Goal: Transaction & Acquisition: Purchase product/service

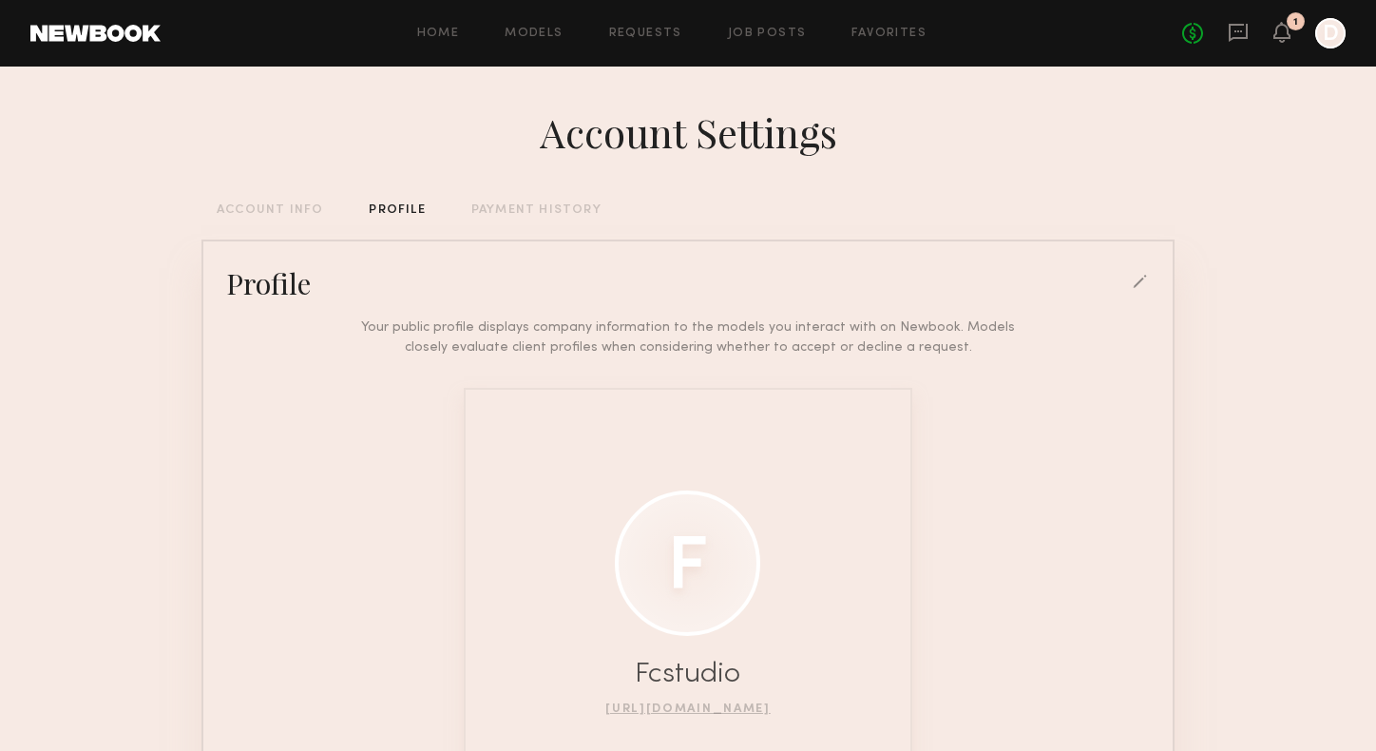
scroll to position [67, 0]
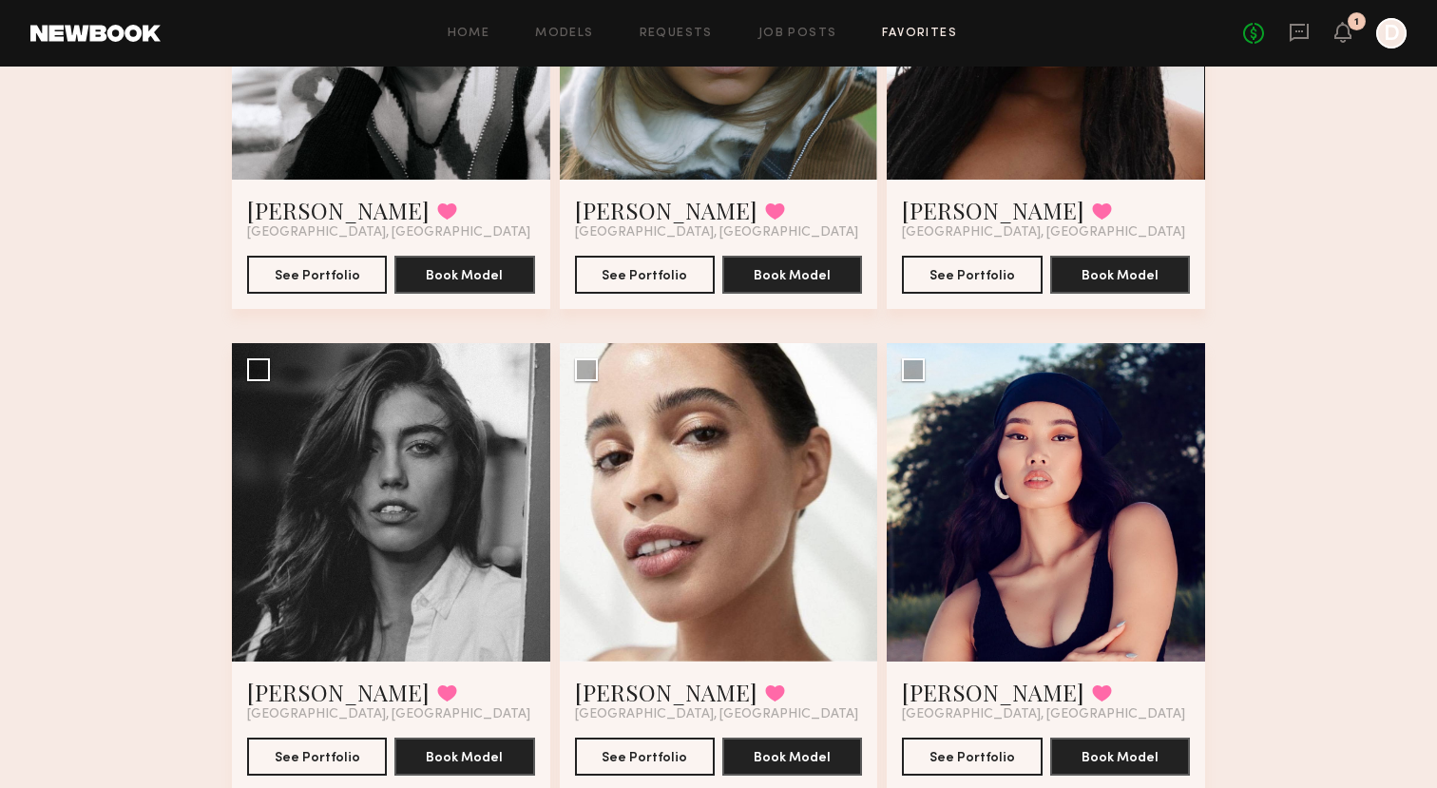
scroll to position [3728, 0]
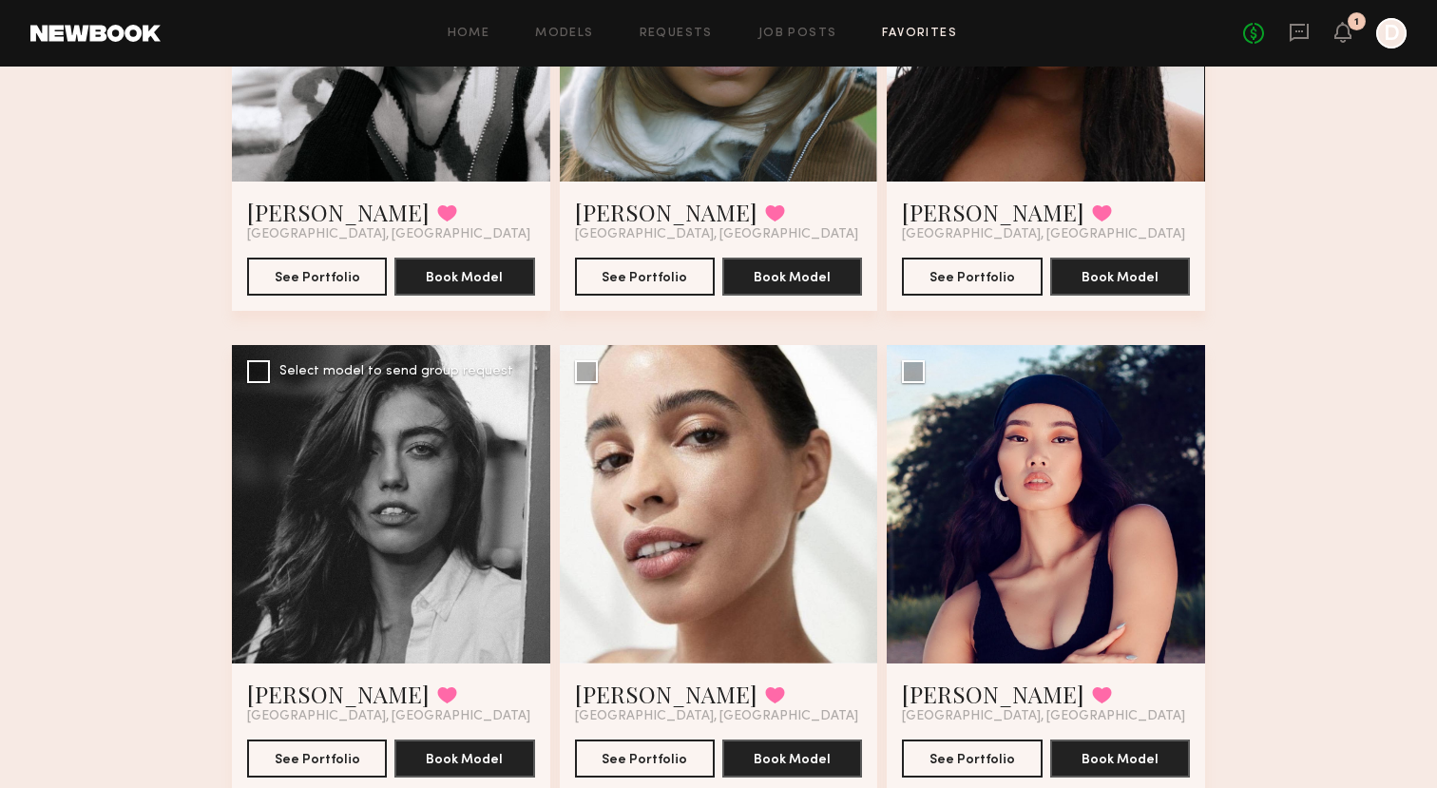
click at [349, 579] on div at bounding box center [391, 504] width 318 height 318
click at [375, 547] on div at bounding box center [391, 504] width 318 height 318
click at [321, 764] on button "See Portfolio" at bounding box center [317, 757] width 140 height 38
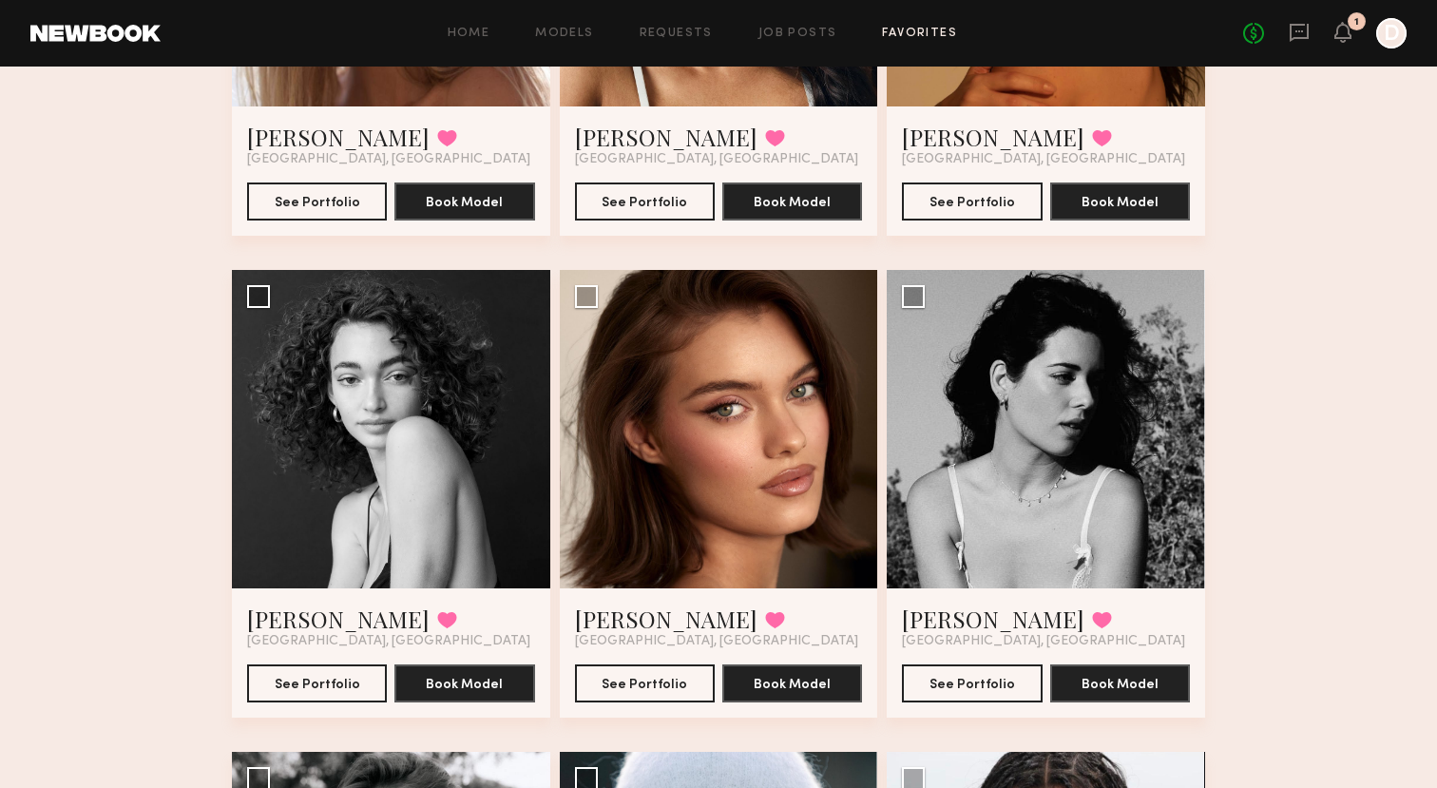
scroll to position [2854, 0]
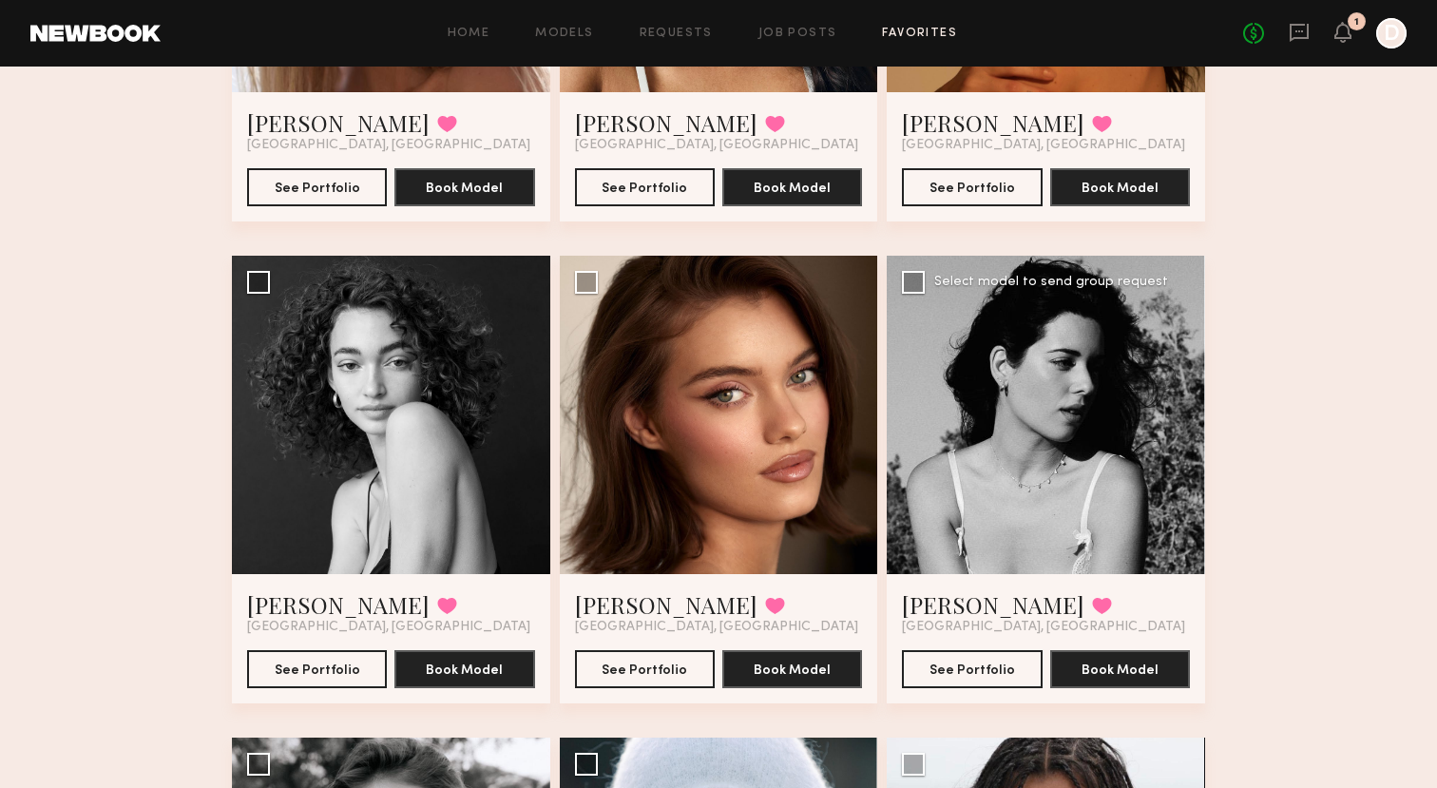
click at [1051, 450] on div at bounding box center [1046, 415] width 318 height 318
click at [985, 467] on div at bounding box center [1046, 415] width 318 height 318
click at [982, 664] on button "See Portfolio" at bounding box center [972, 668] width 140 height 38
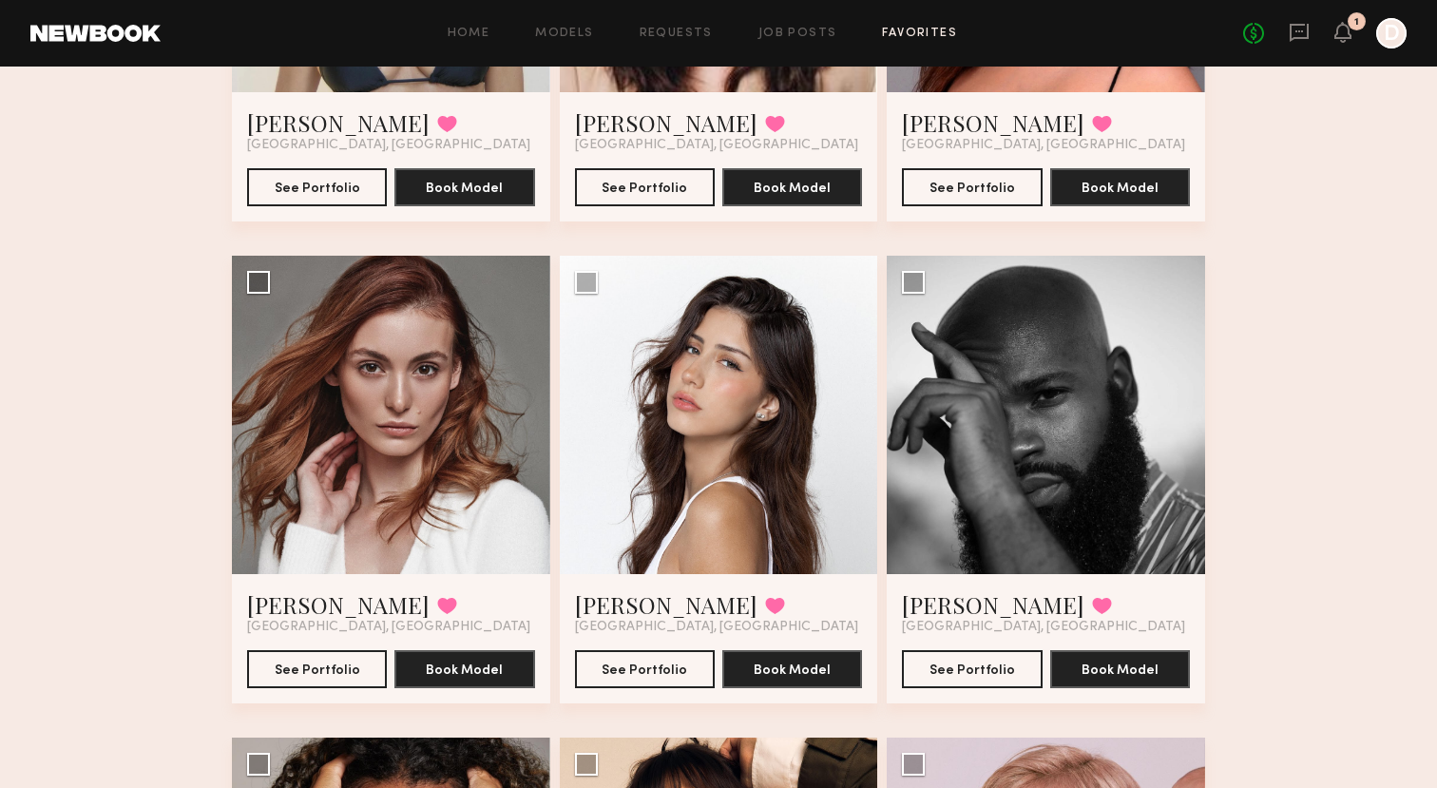
scroll to position [925, 0]
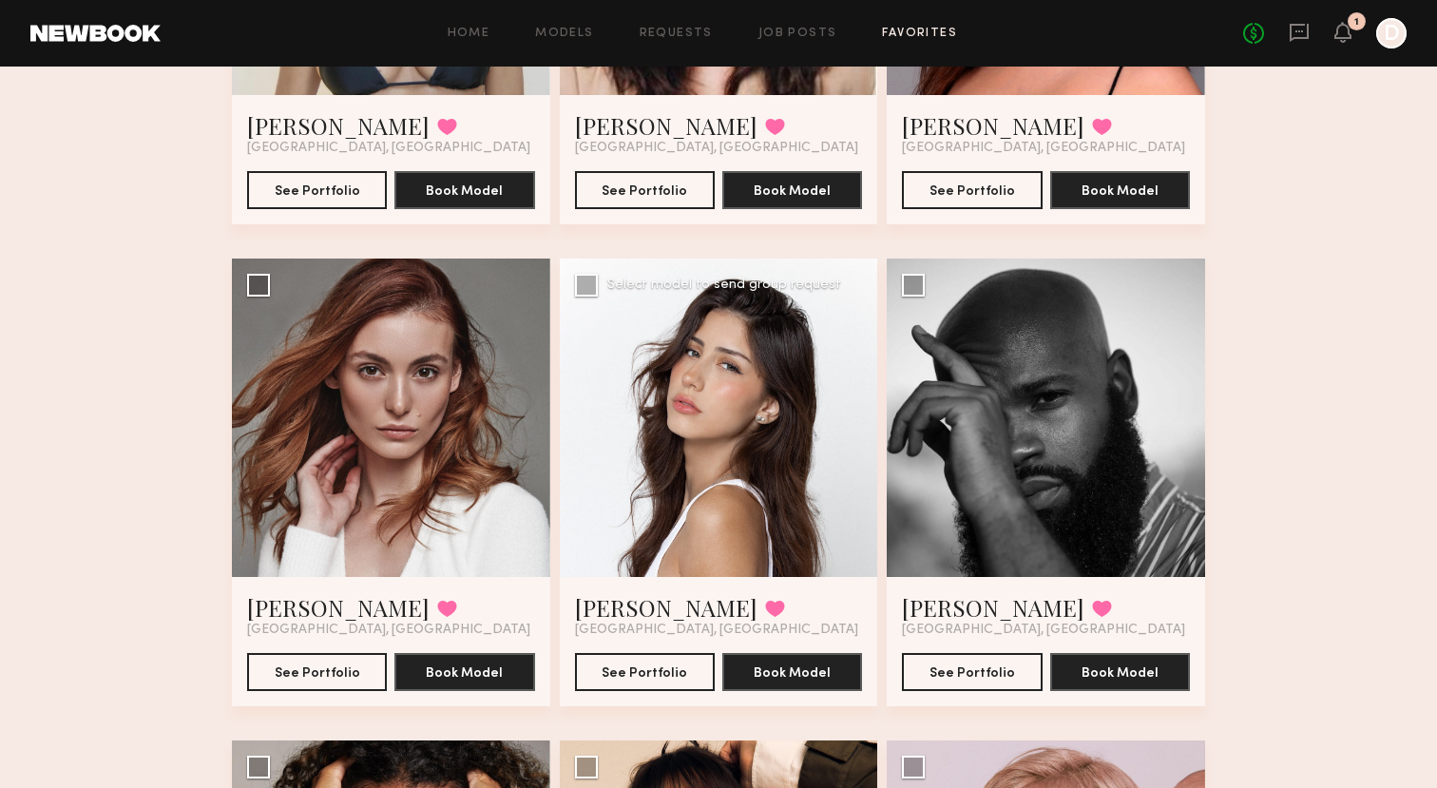
click at [764, 434] on div at bounding box center [719, 417] width 318 height 318
click at [701, 399] on div at bounding box center [719, 417] width 318 height 318
click at [663, 663] on button "See Portfolio" at bounding box center [645, 671] width 140 height 38
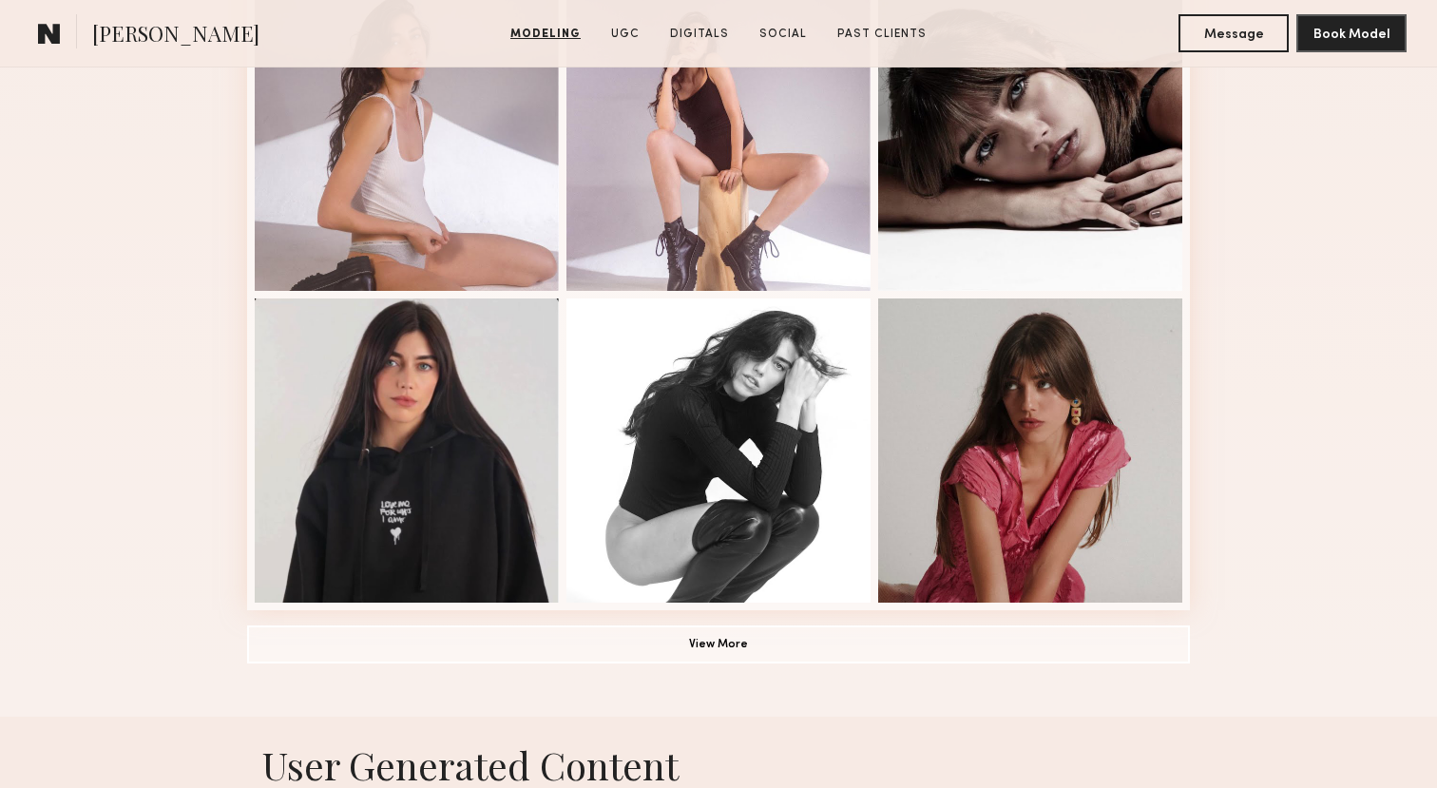
scroll to position [1204, 0]
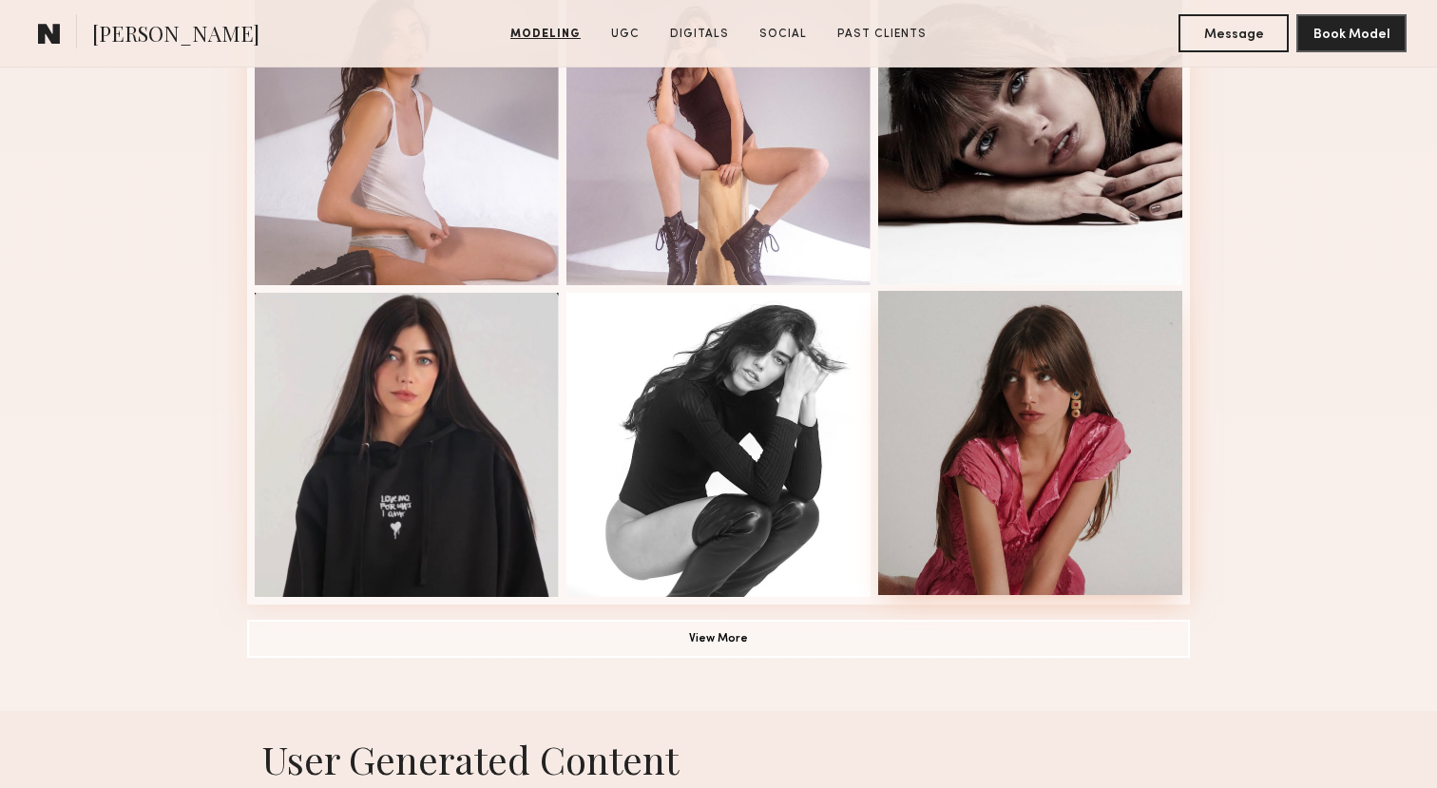
click at [1029, 502] on div at bounding box center [1030, 443] width 304 height 304
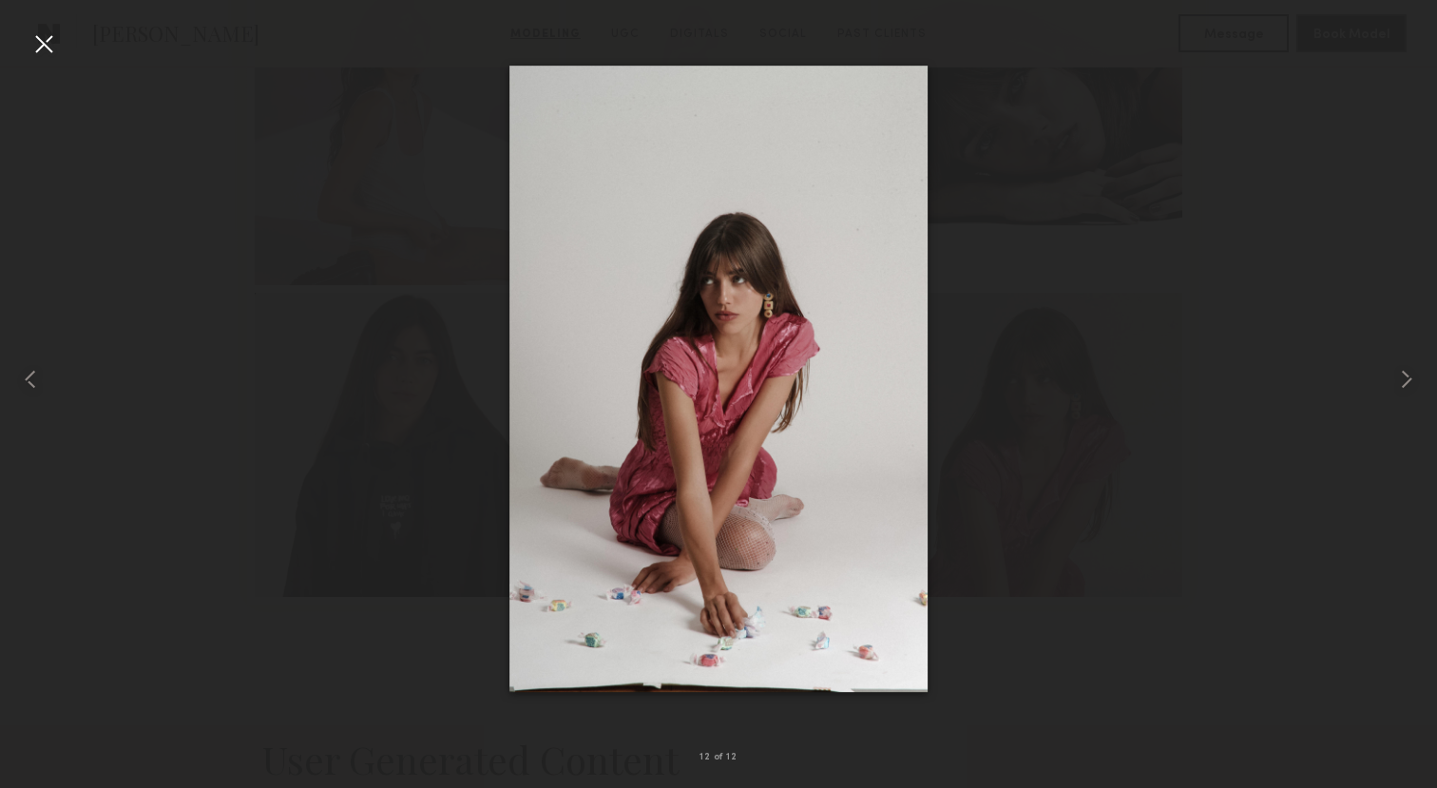
click at [50, 47] on div at bounding box center [44, 44] width 30 height 30
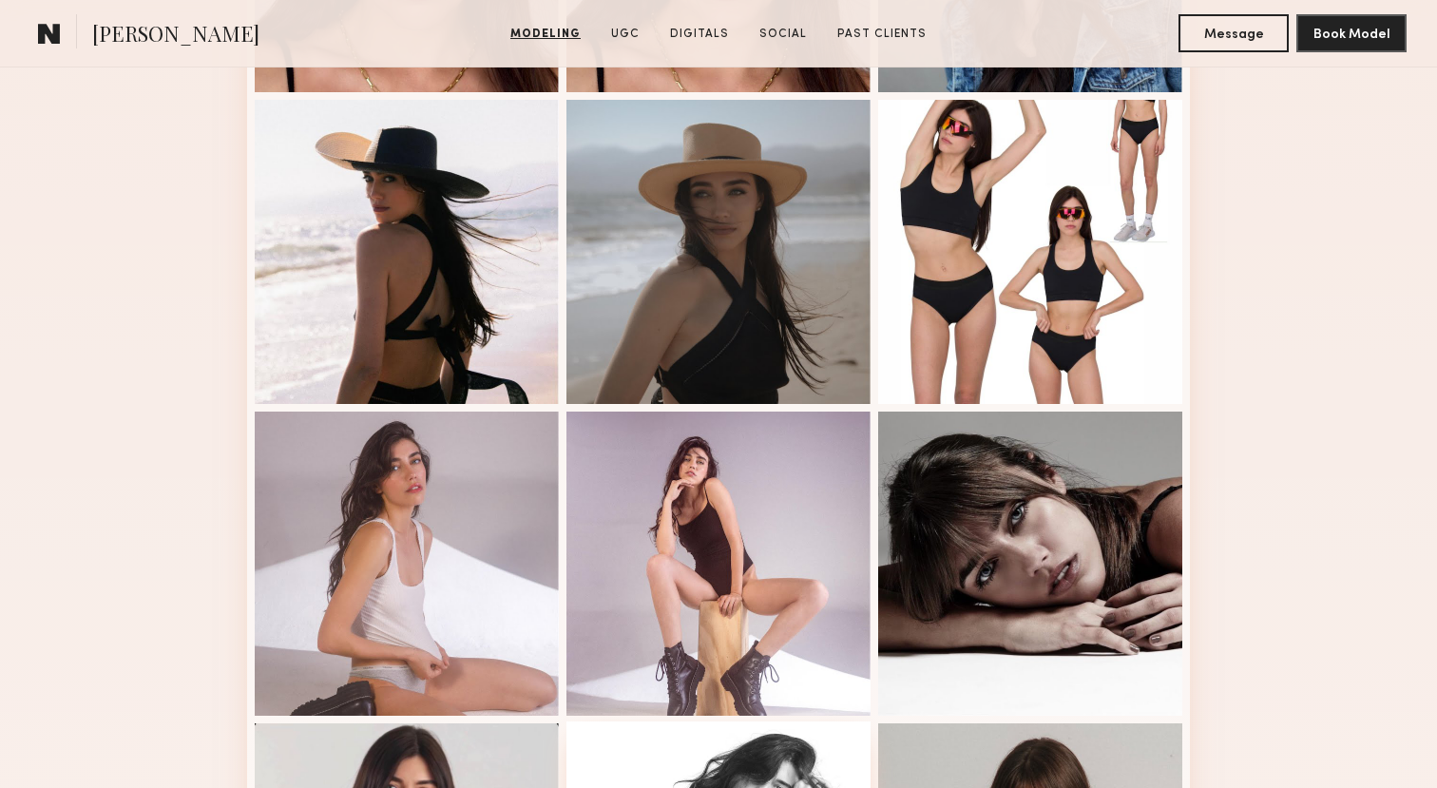
scroll to position [765, 0]
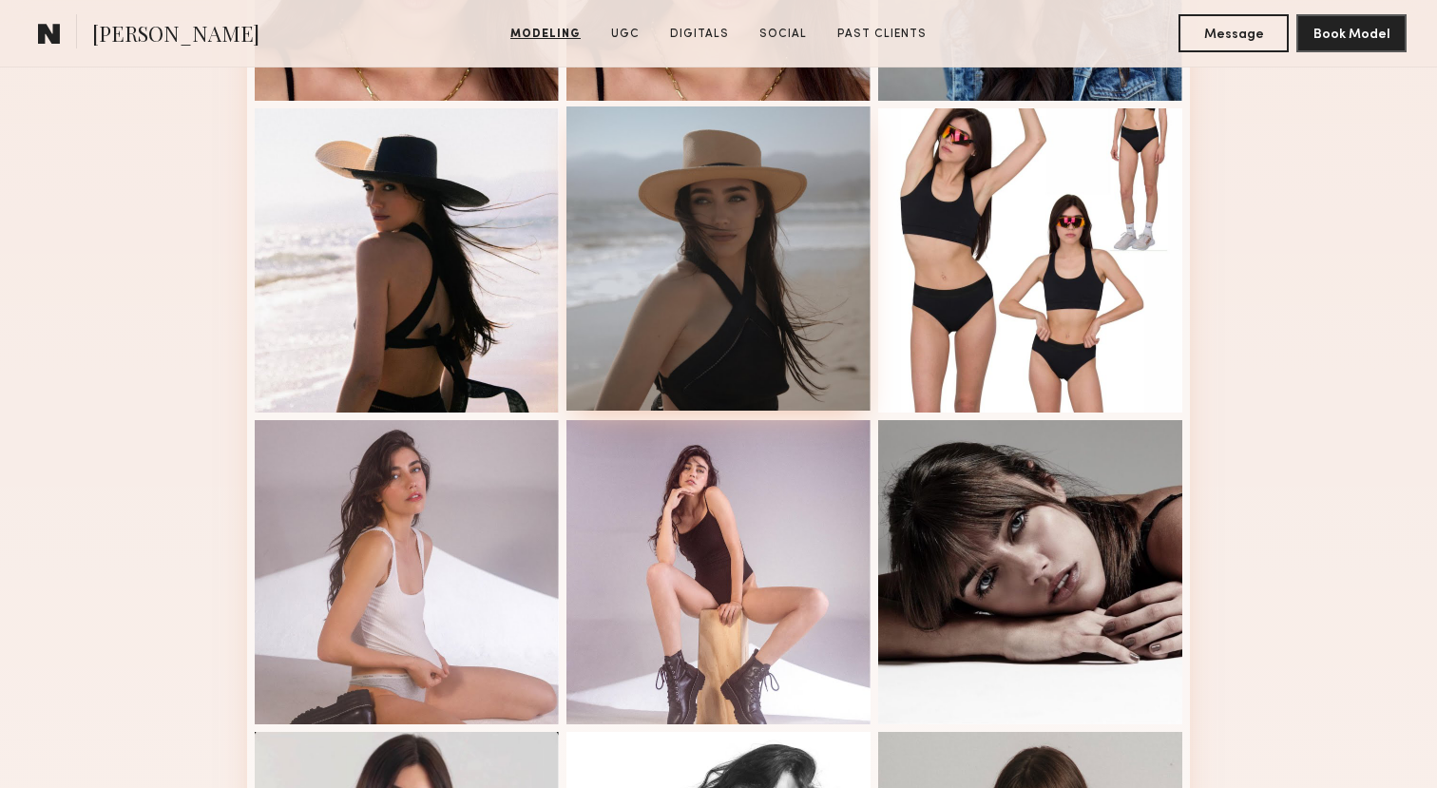
click at [727, 310] on div at bounding box center [718, 258] width 304 height 304
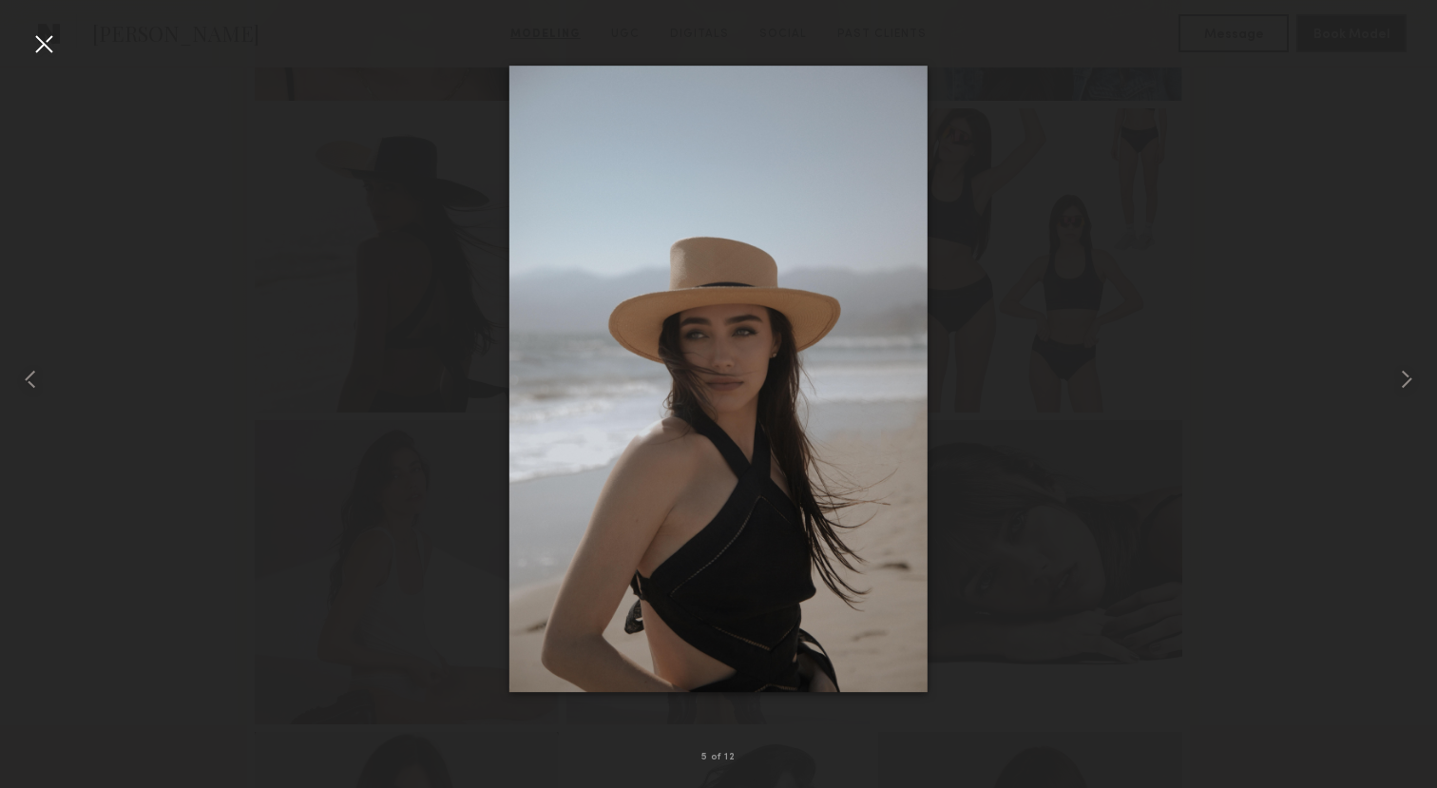
click at [36, 47] on div at bounding box center [44, 44] width 30 height 30
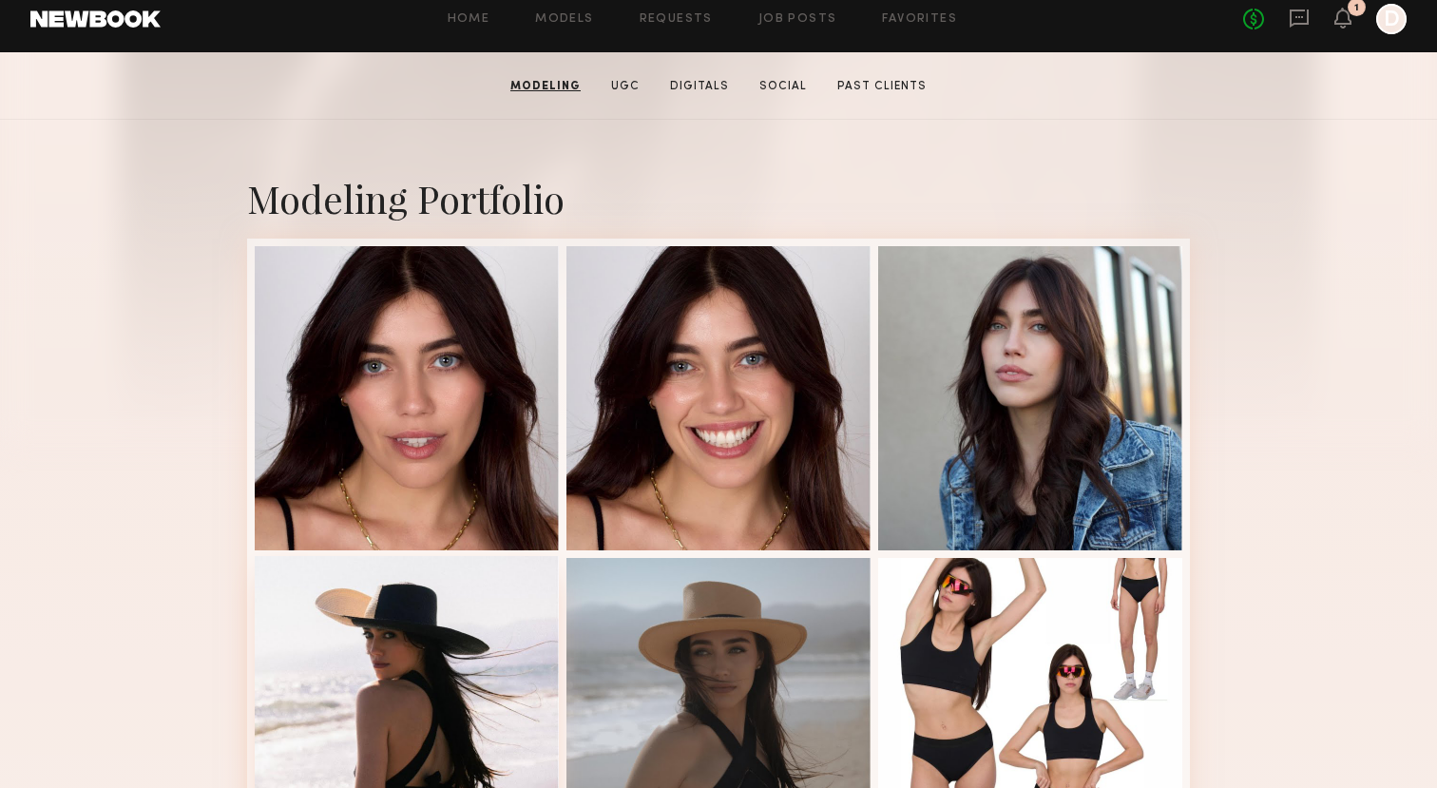
scroll to position [252, 0]
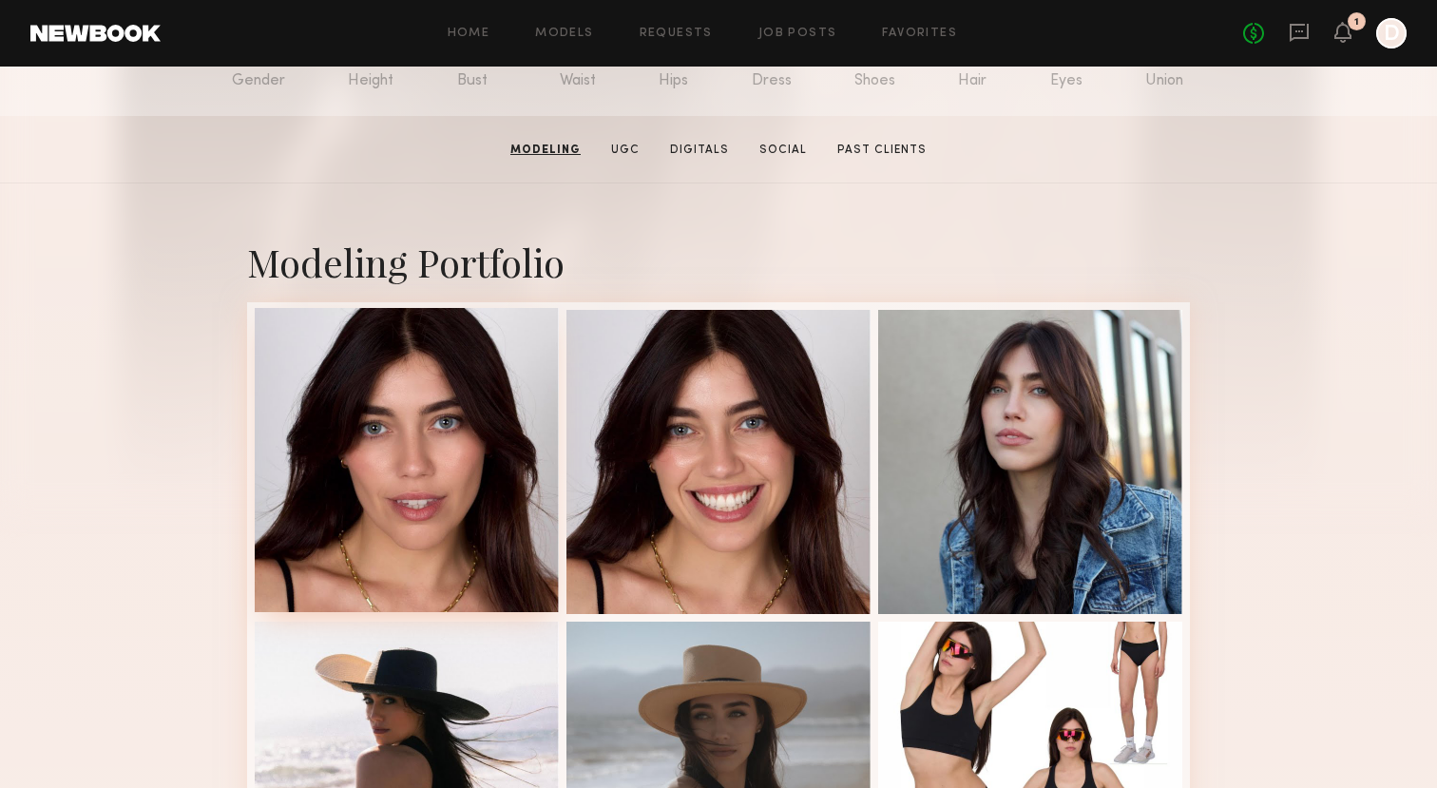
click at [454, 484] on div at bounding box center [407, 460] width 304 height 304
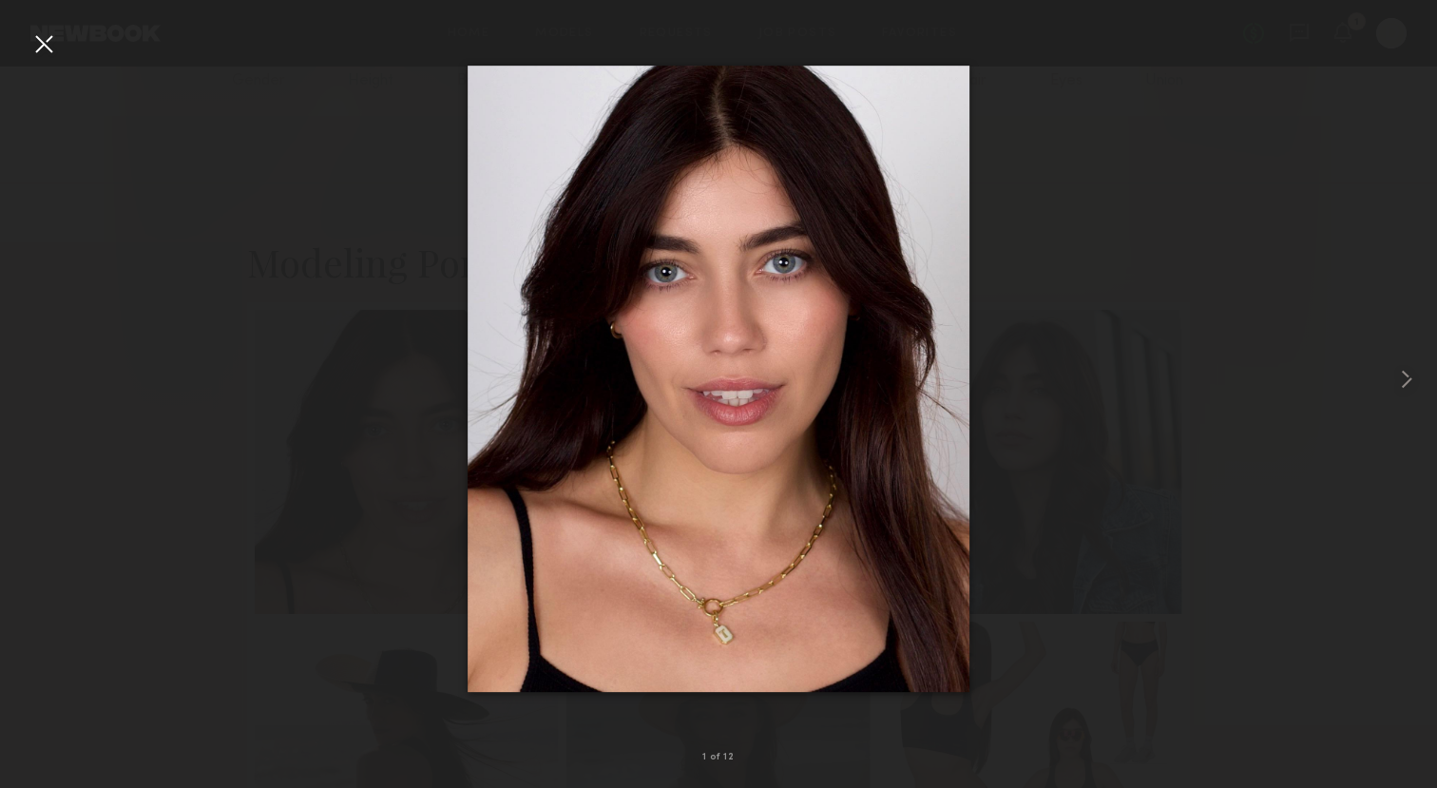
click at [41, 44] on div at bounding box center [44, 44] width 30 height 30
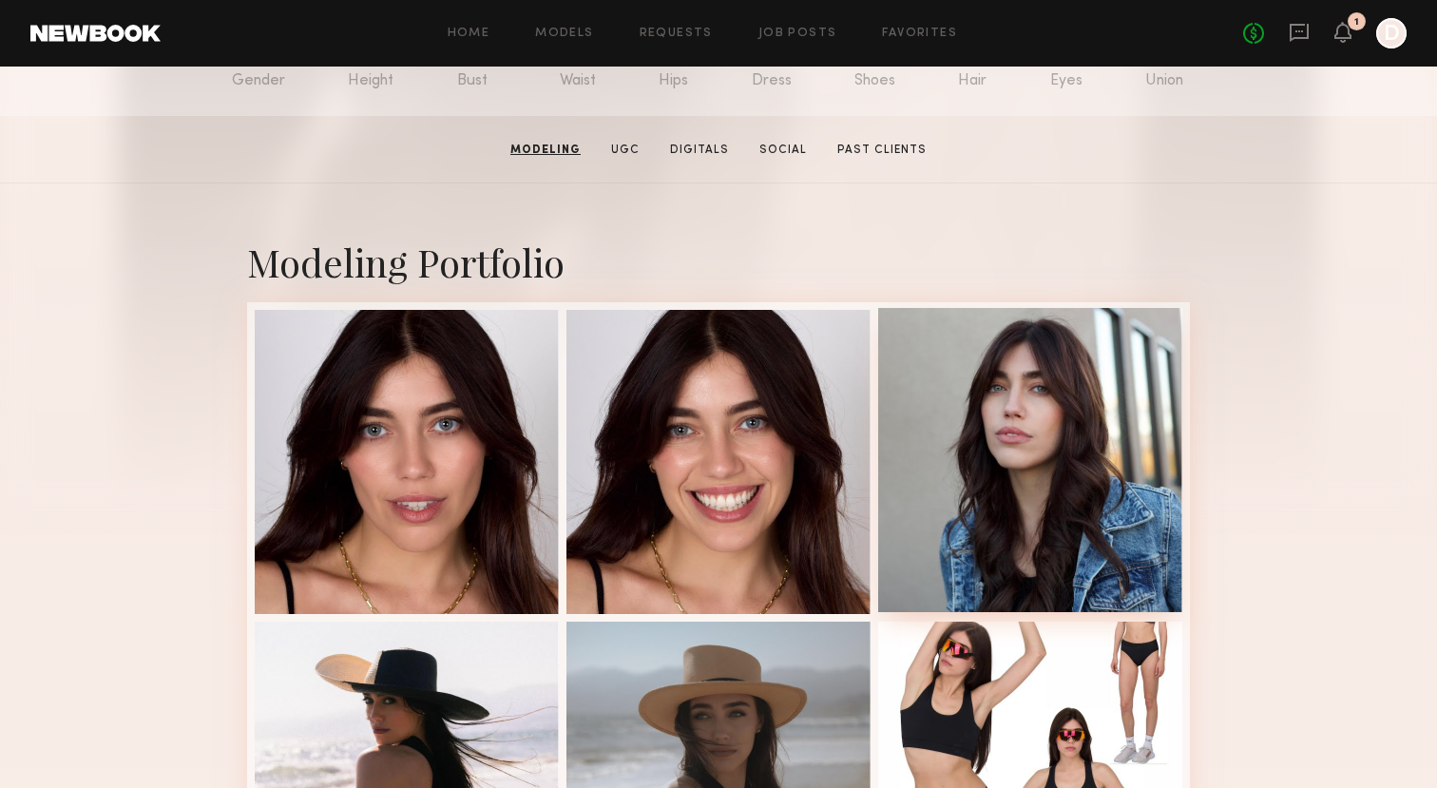
click at [1021, 411] on div at bounding box center [1030, 460] width 304 height 304
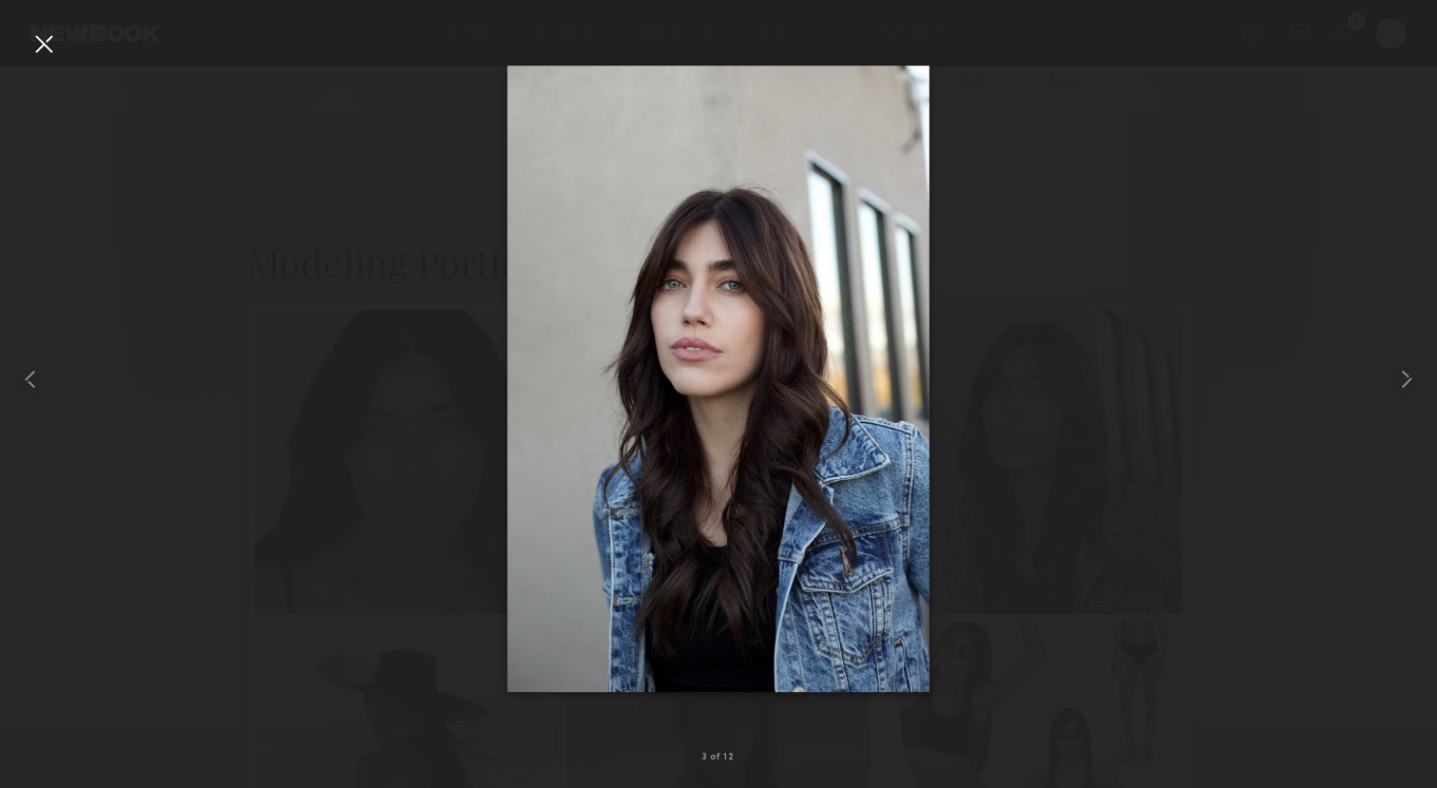
click at [44, 42] on div at bounding box center [44, 44] width 30 height 30
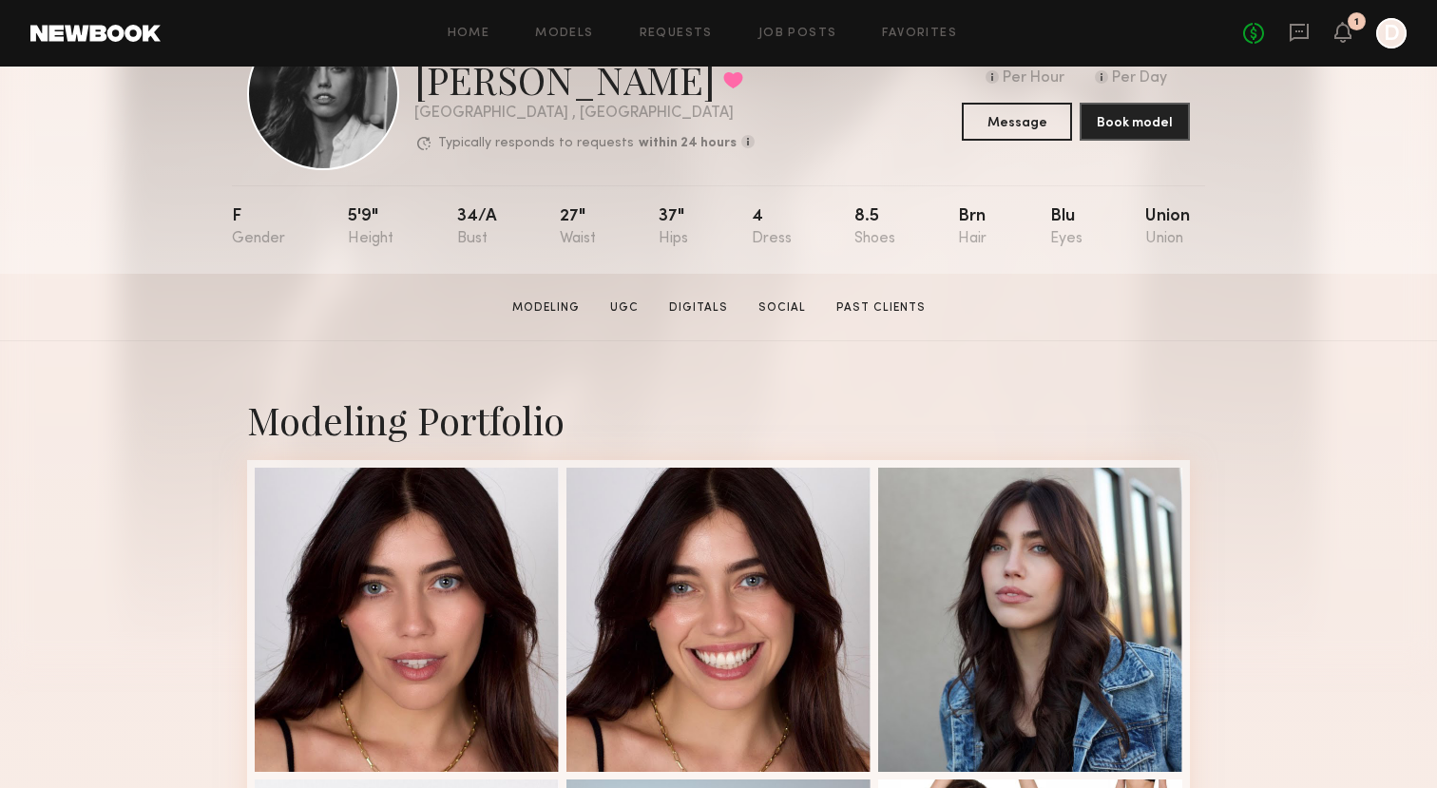
scroll to position [0, 0]
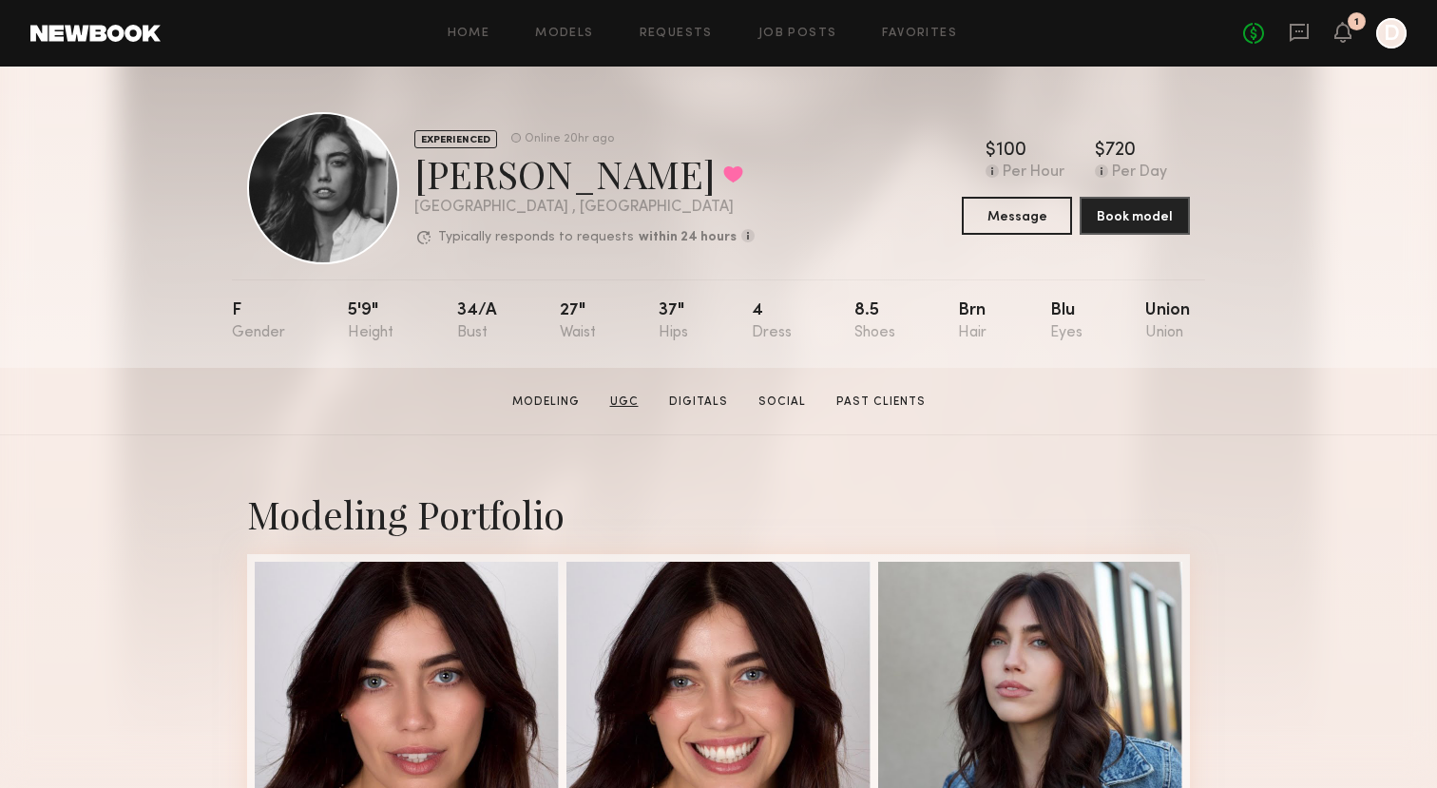
click at [627, 401] on link "UGC" at bounding box center [624, 401] width 44 height 17
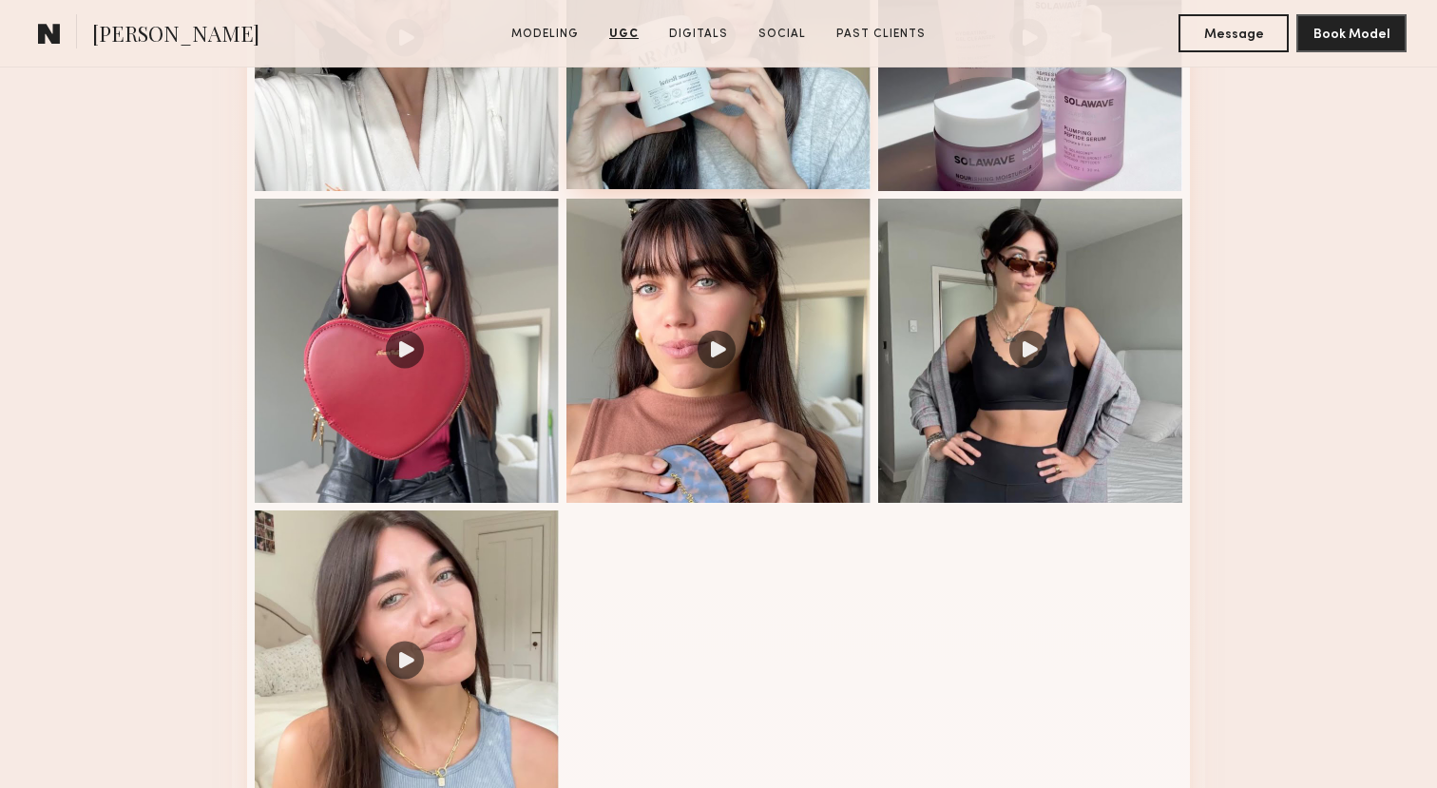
scroll to position [1870, 0]
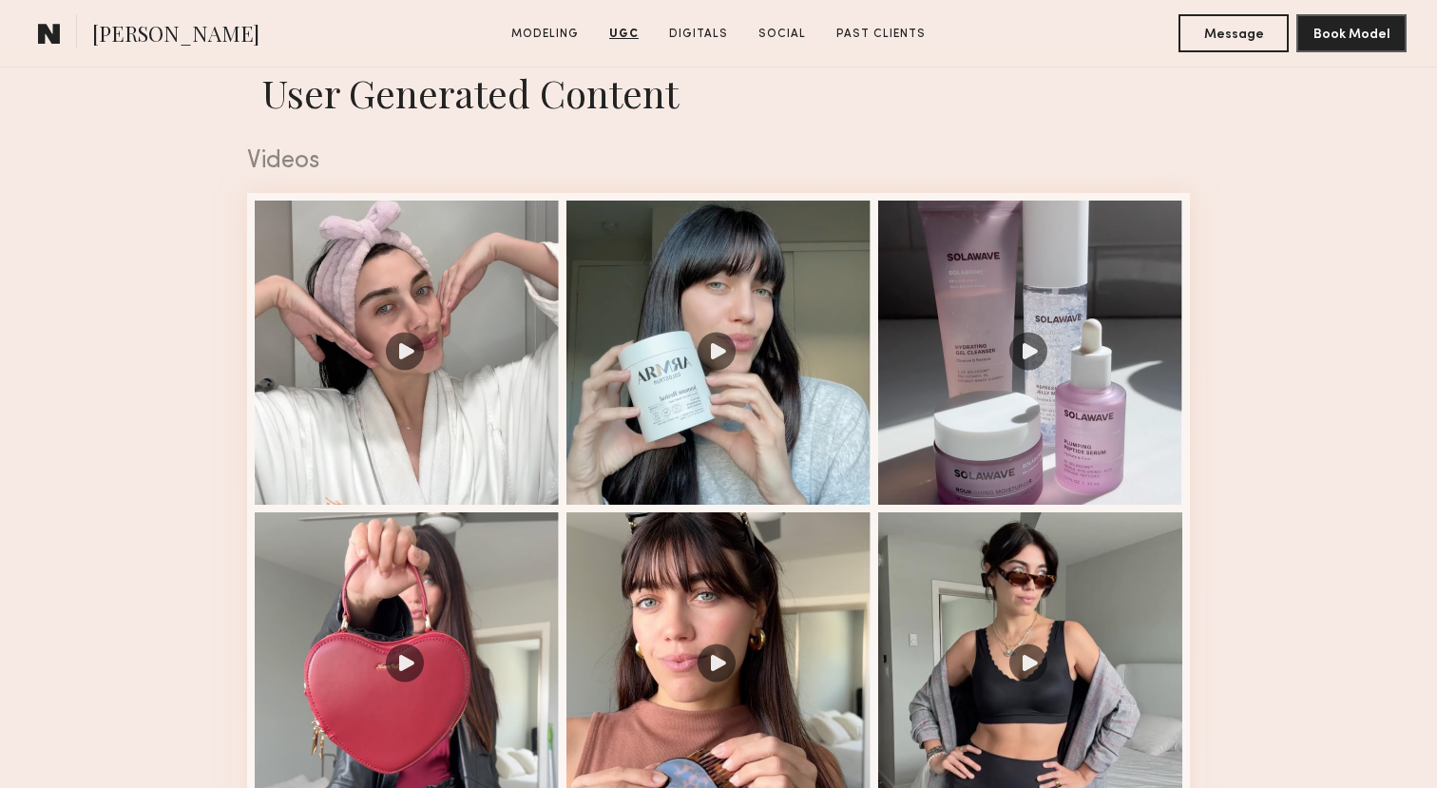
click at [51, 40] on common-icon at bounding box center [49, 33] width 23 height 25
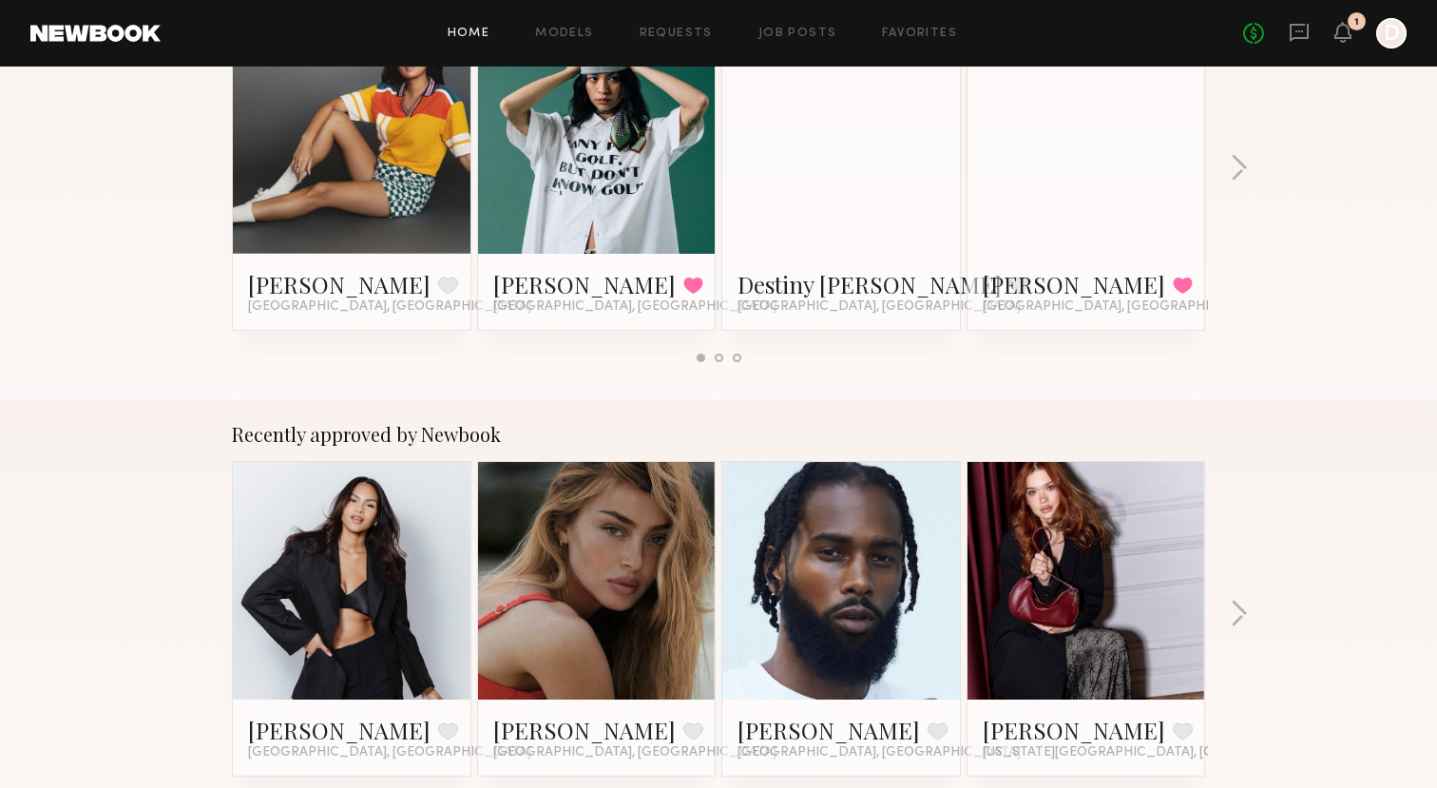
scroll to position [608, 0]
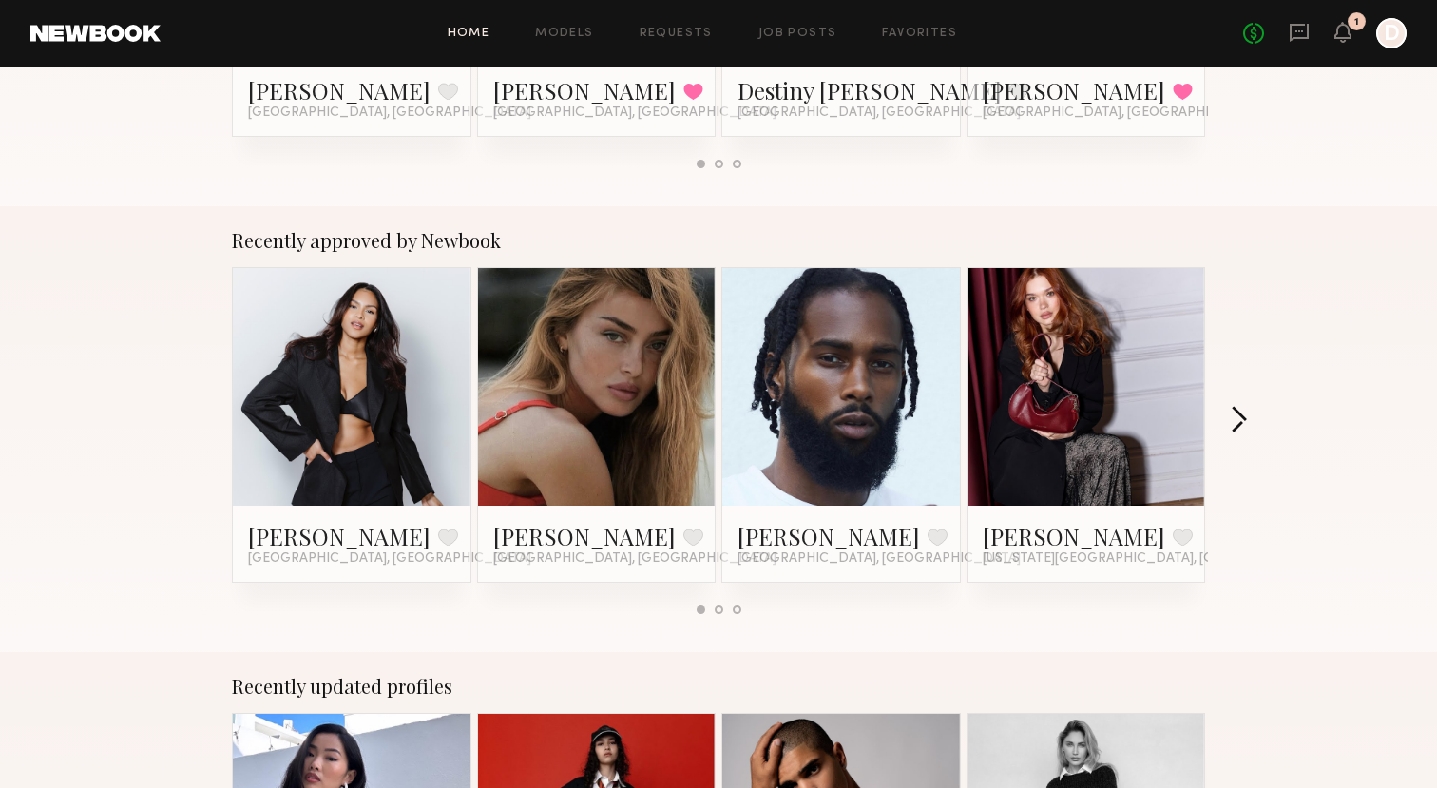
click at [1233, 425] on button "button" at bounding box center [1239, 421] width 18 height 31
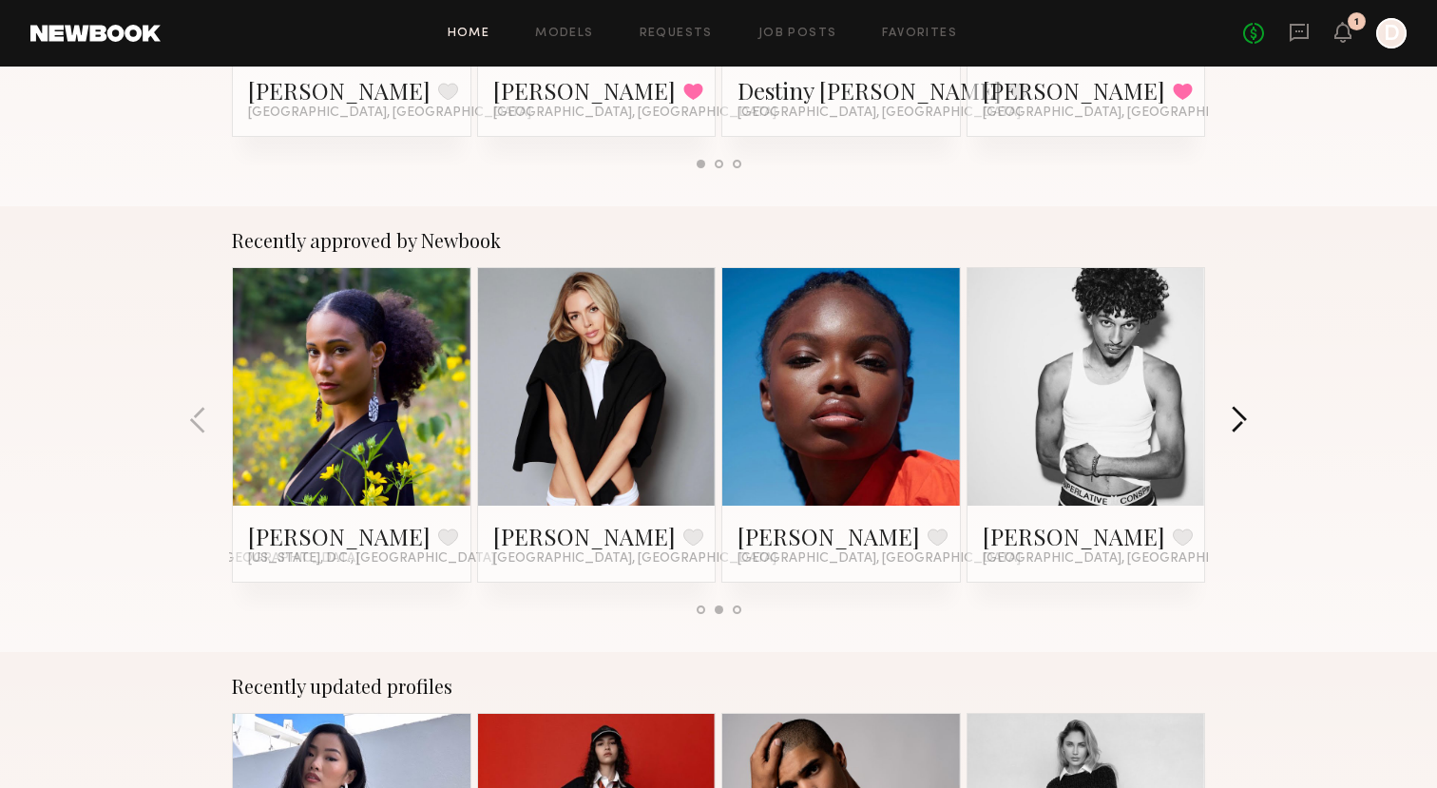
click at [1233, 425] on button "button" at bounding box center [1239, 421] width 18 height 31
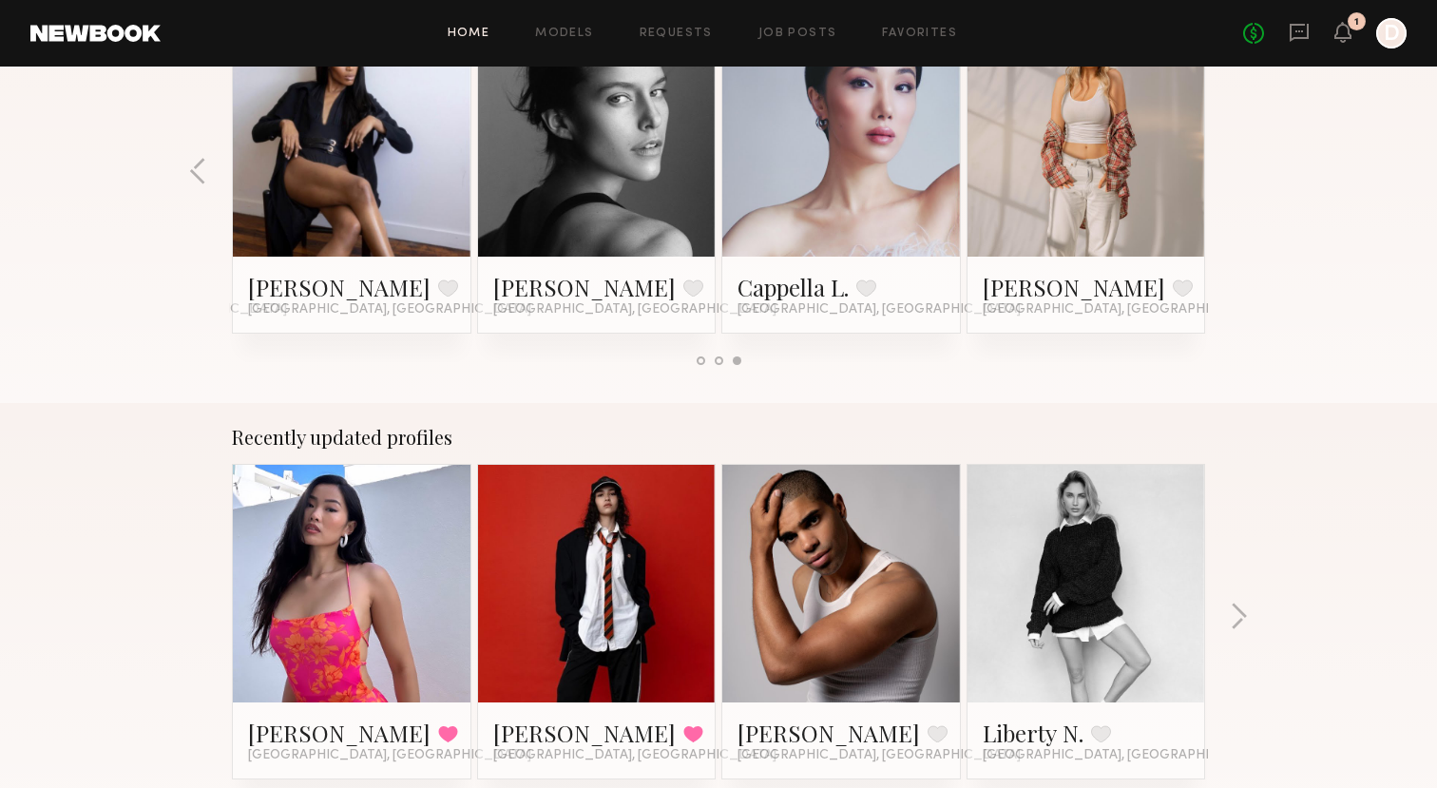
scroll to position [947, 0]
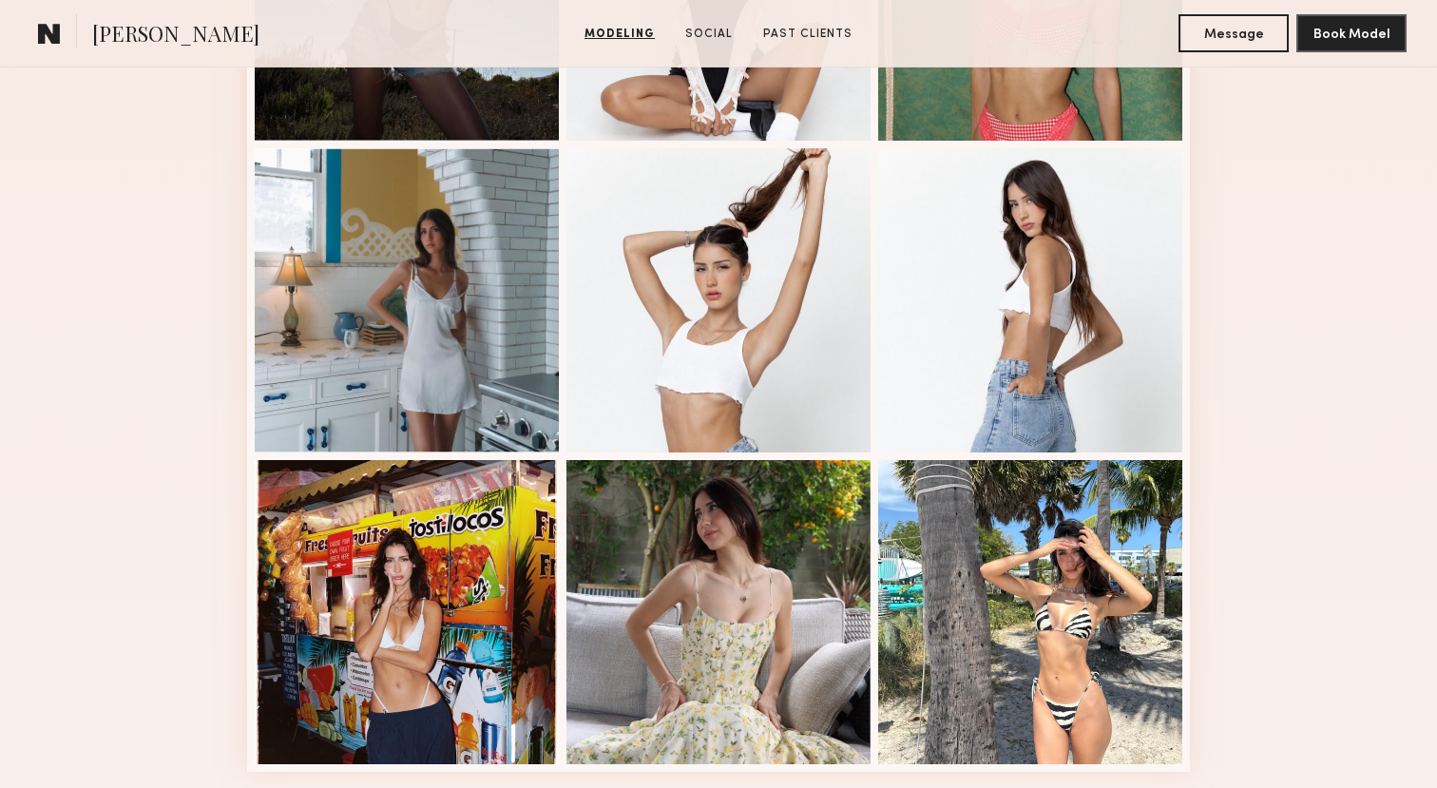
scroll to position [736, 0]
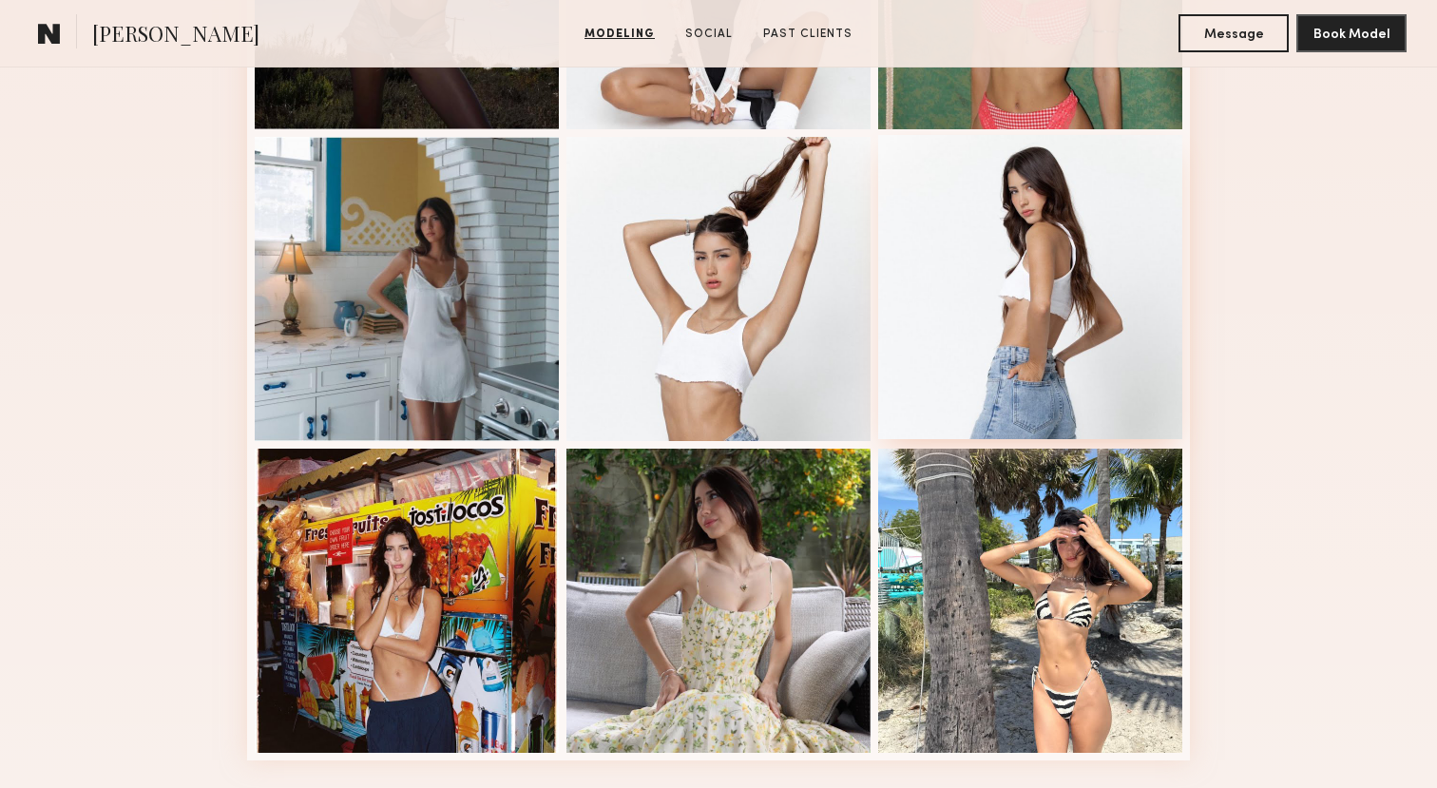
click at [1078, 245] on div at bounding box center [1030, 287] width 304 height 304
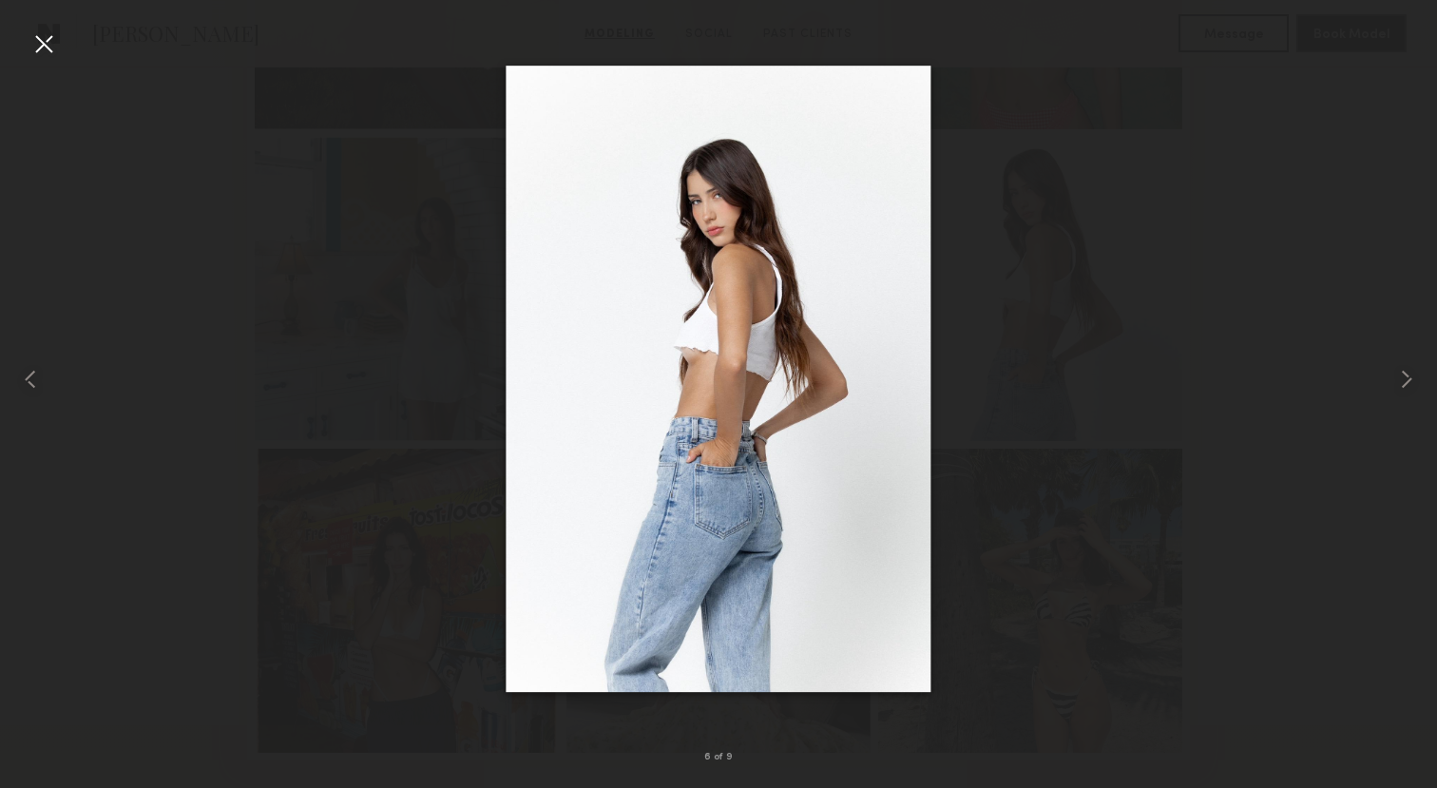
click at [40, 43] on div at bounding box center [44, 44] width 30 height 30
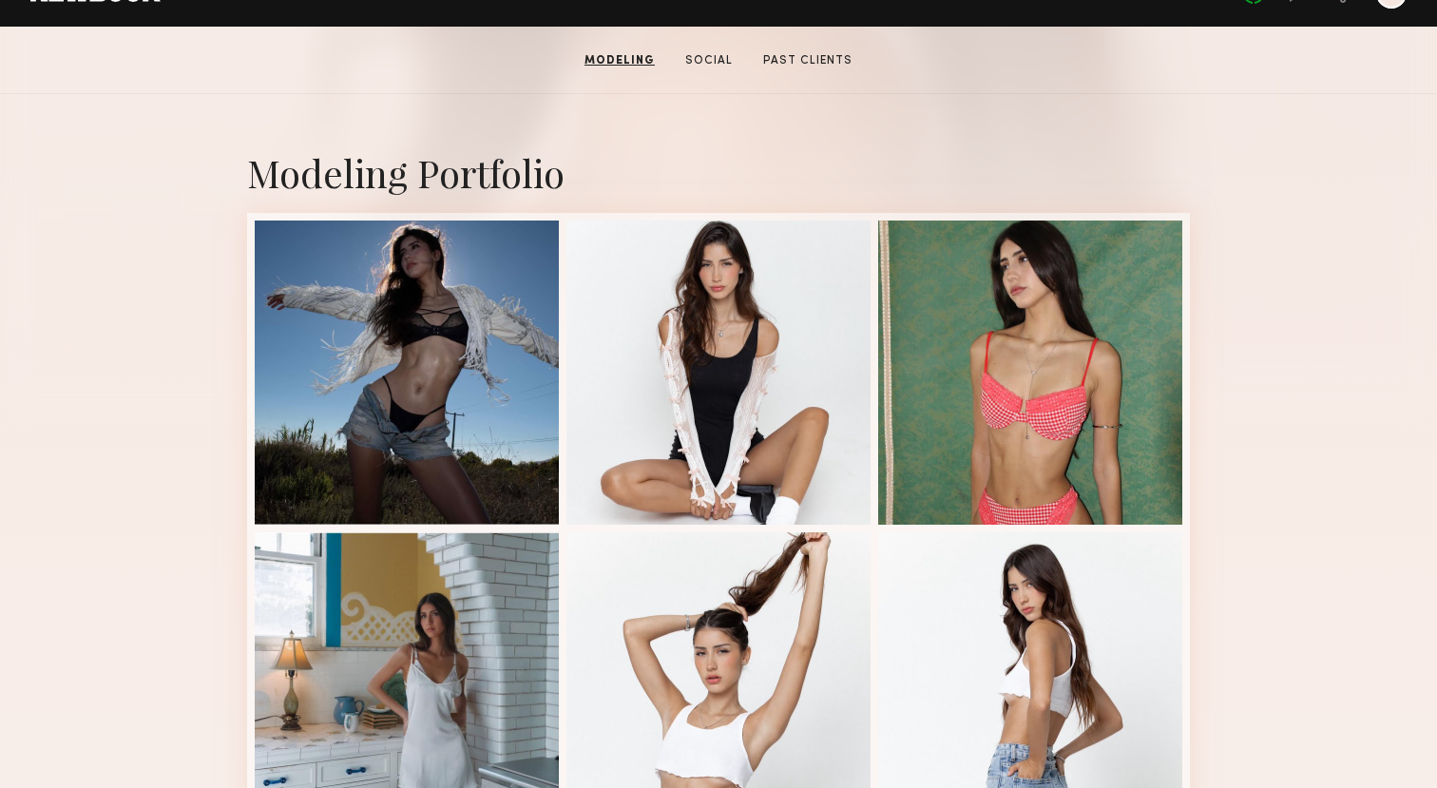
scroll to position [288, 0]
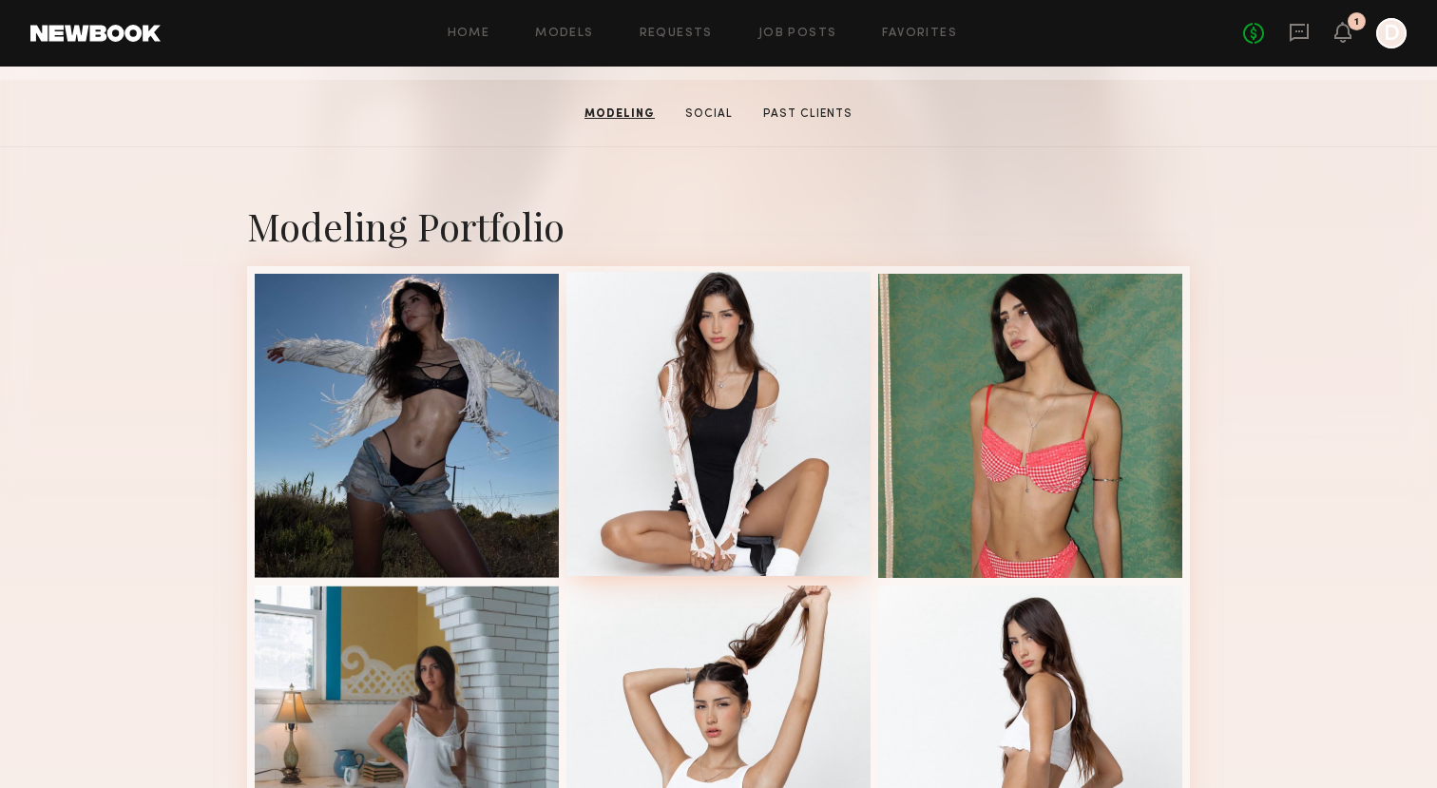
click at [744, 376] on div at bounding box center [718, 424] width 304 height 304
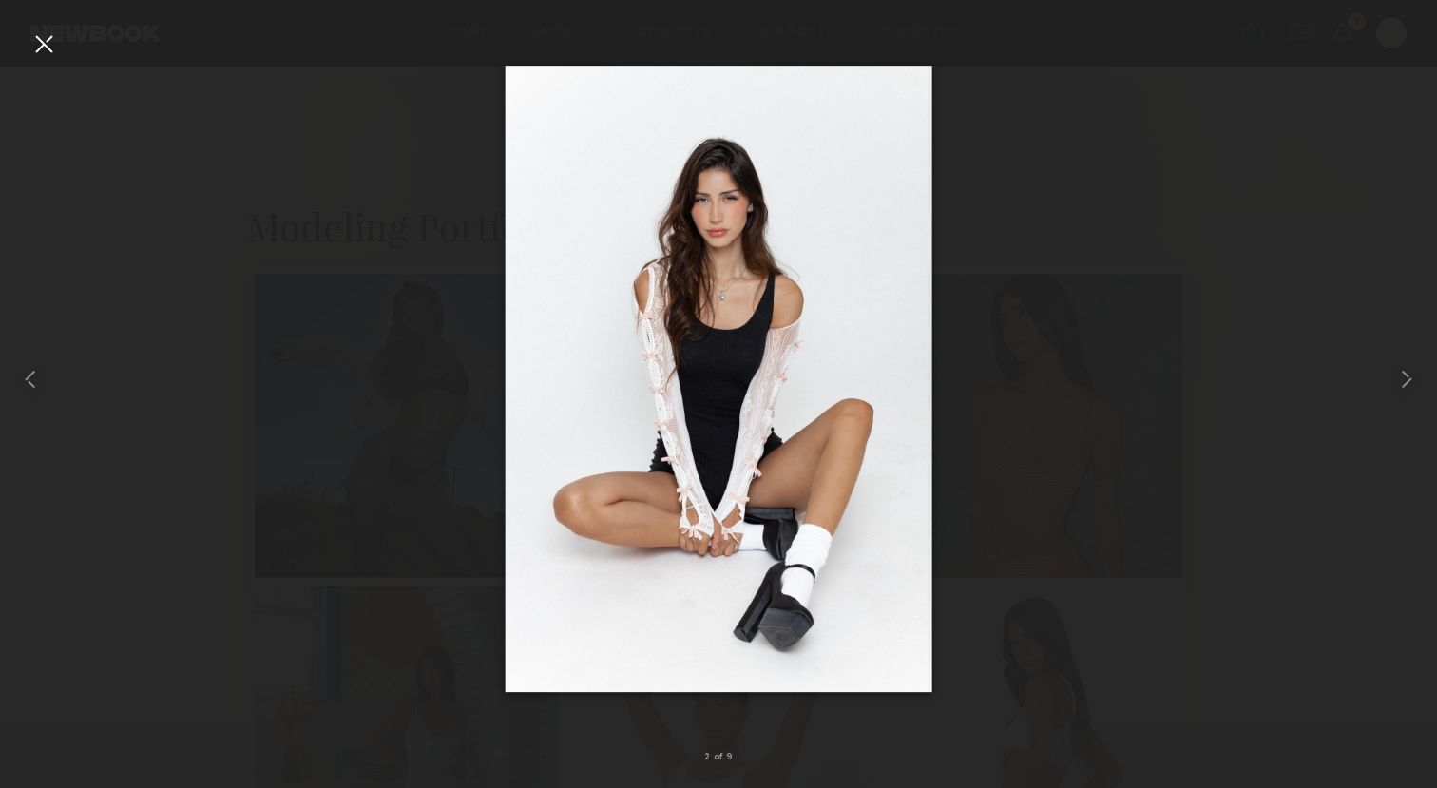
click at [46, 47] on div at bounding box center [44, 44] width 30 height 30
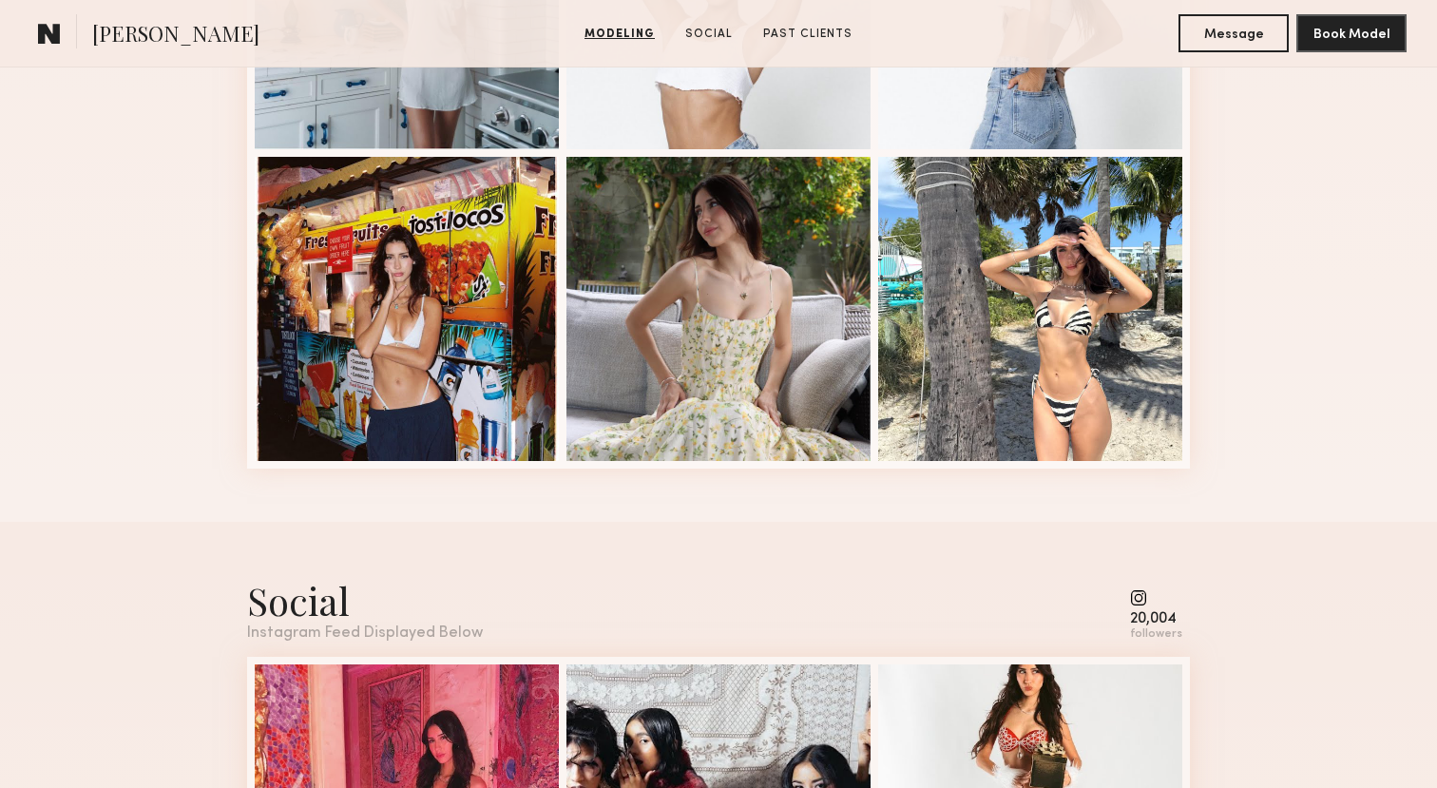
scroll to position [1158, 0]
